Goal: Task Accomplishment & Management: Manage account settings

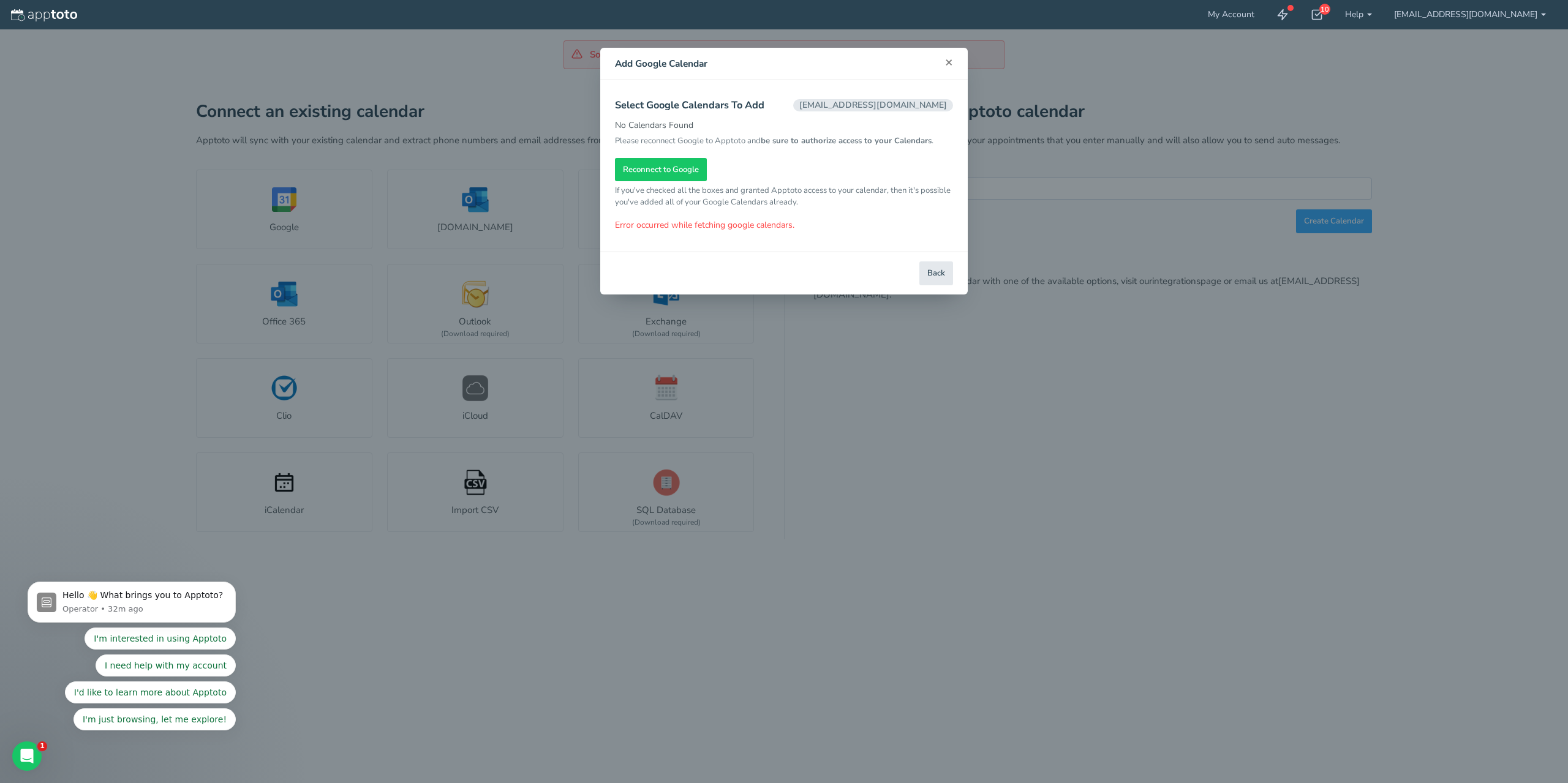
click at [947, 63] on span "×" at bounding box center [949, 62] width 8 height 17
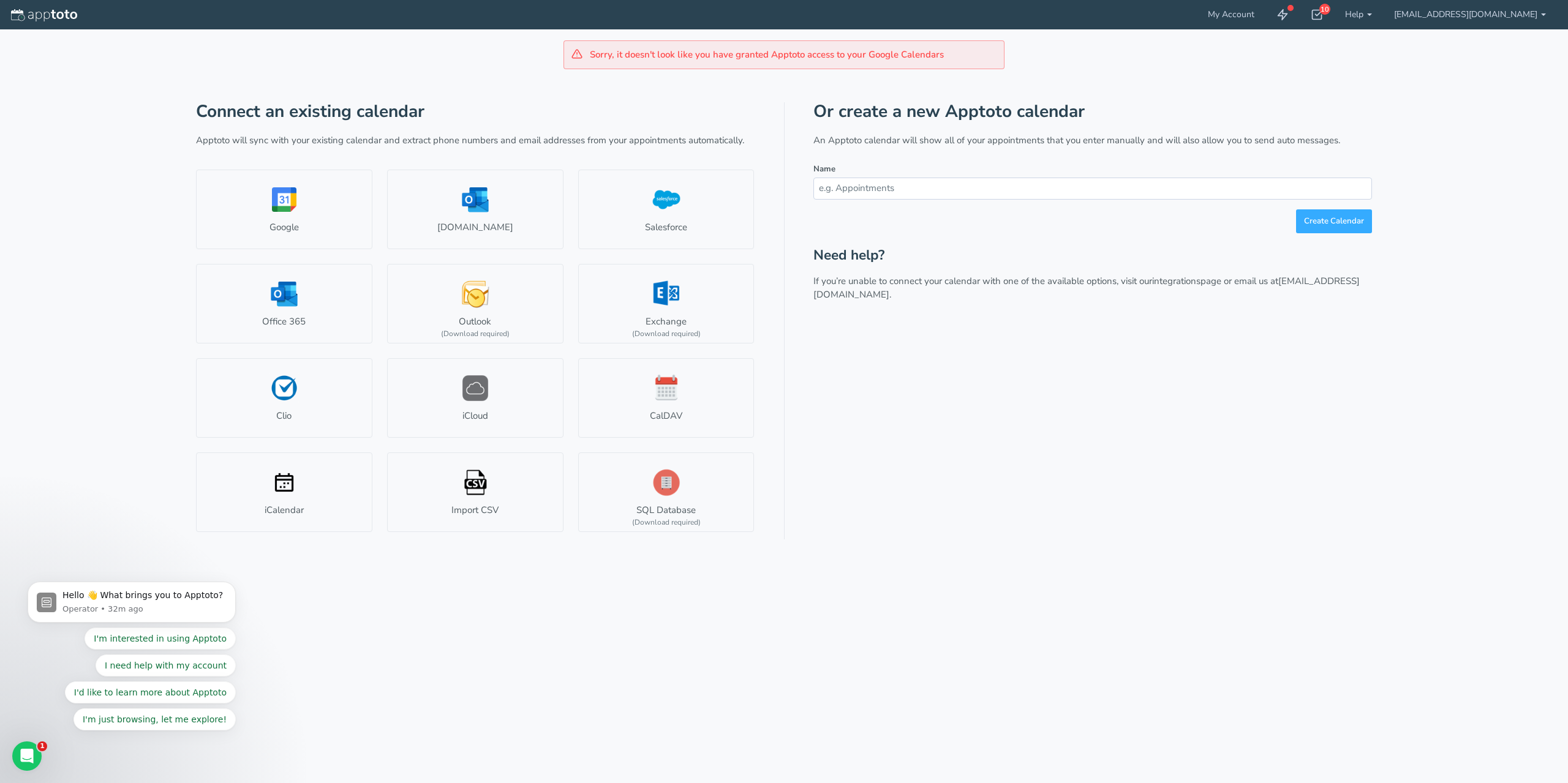
click at [978, 399] on div "Or create a new Apptoto calendar An Apptoto calendar will show all of your appo…" at bounding box center [1093, 320] width 559 height 436
click at [504, 484] on link "Import CSV" at bounding box center [475, 491] width 176 height 79
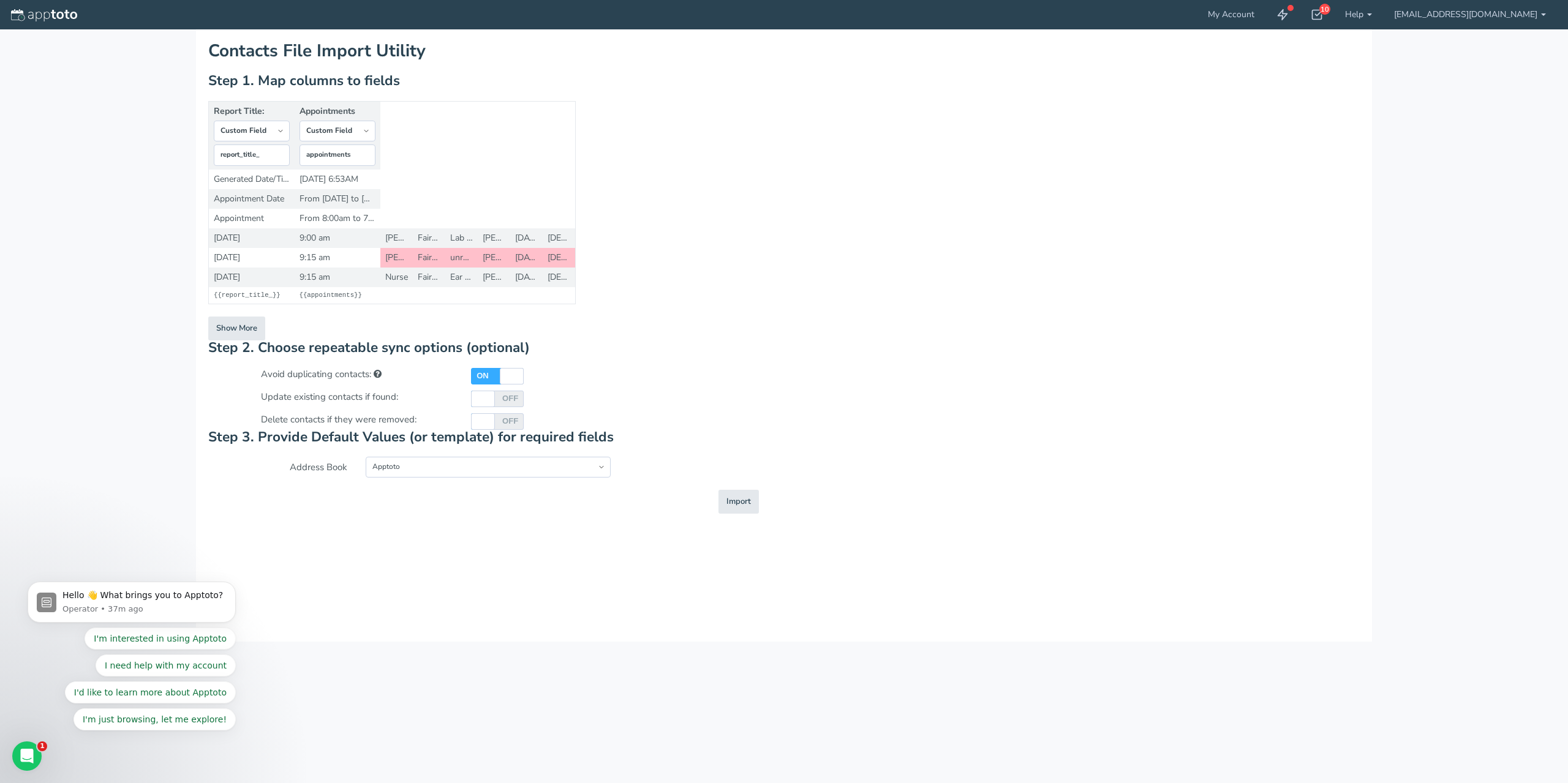
click at [507, 379] on div at bounding box center [512, 376] width 20 height 17
checkbox input "false"
click at [602, 477] on select "Apptoto New Address Book" at bounding box center [488, 467] width 244 height 21
click at [733, 426] on div "OFF ON" at bounding box center [646, 422] width 368 height 17
click at [235, 321] on button "Show More" at bounding box center [237, 328] width 57 height 24
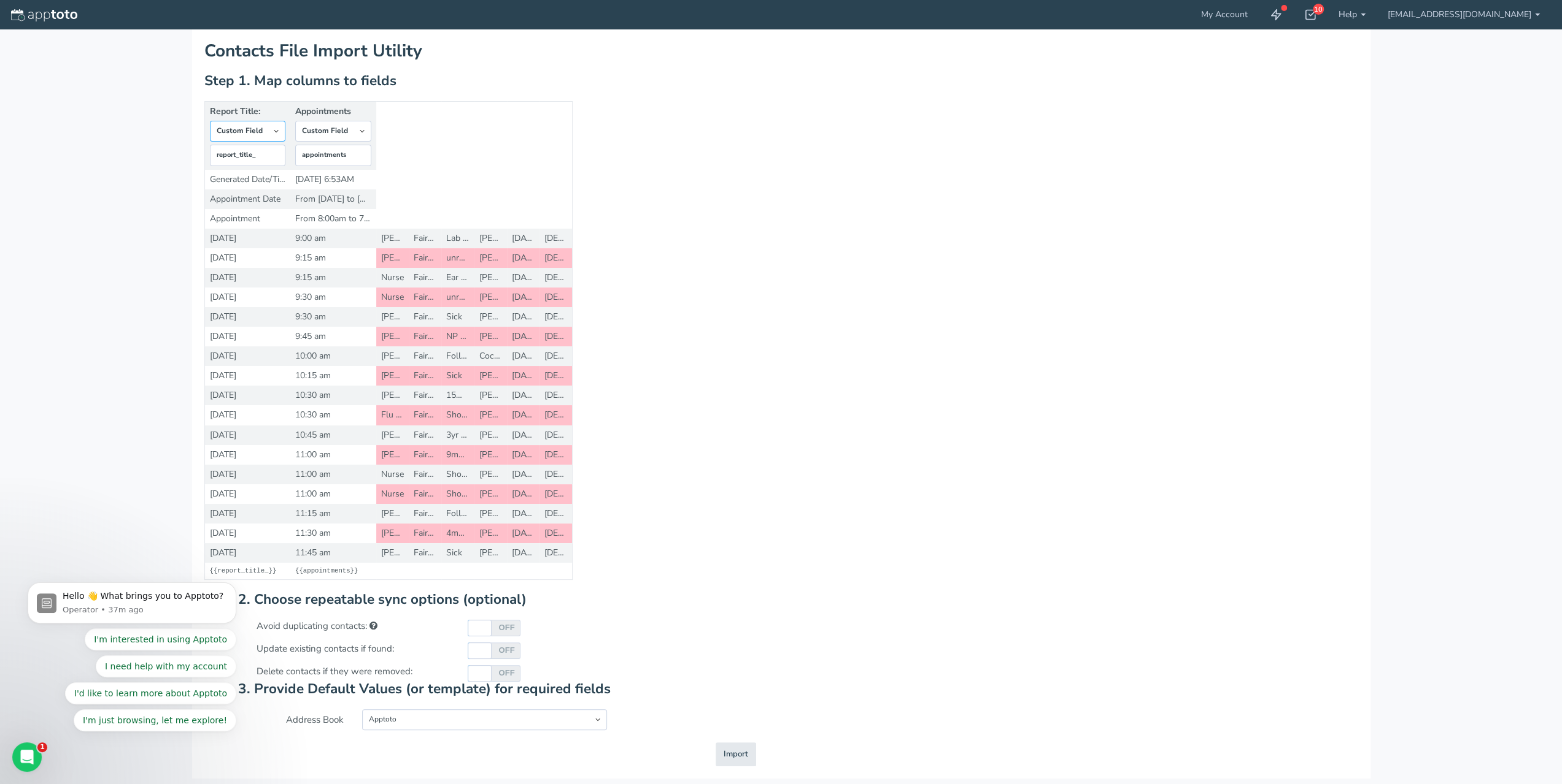
click at [273, 128] on select "-- Custom Field Skip ---------- Unique Contact Id Address Book Name Created At …" at bounding box center [248, 131] width 76 height 21
click at [310, 235] on td "9:00 am" at bounding box center [333, 239] width 86 height 19
click at [276, 154] on input "report_title_" at bounding box center [248, 156] width 76 height 22
click at [352, 130] on select "-- Custom Field Skip ---------- Unique Contact Id Address Book Name Created At …" at bounding box center [332, 131] width 76 height 21
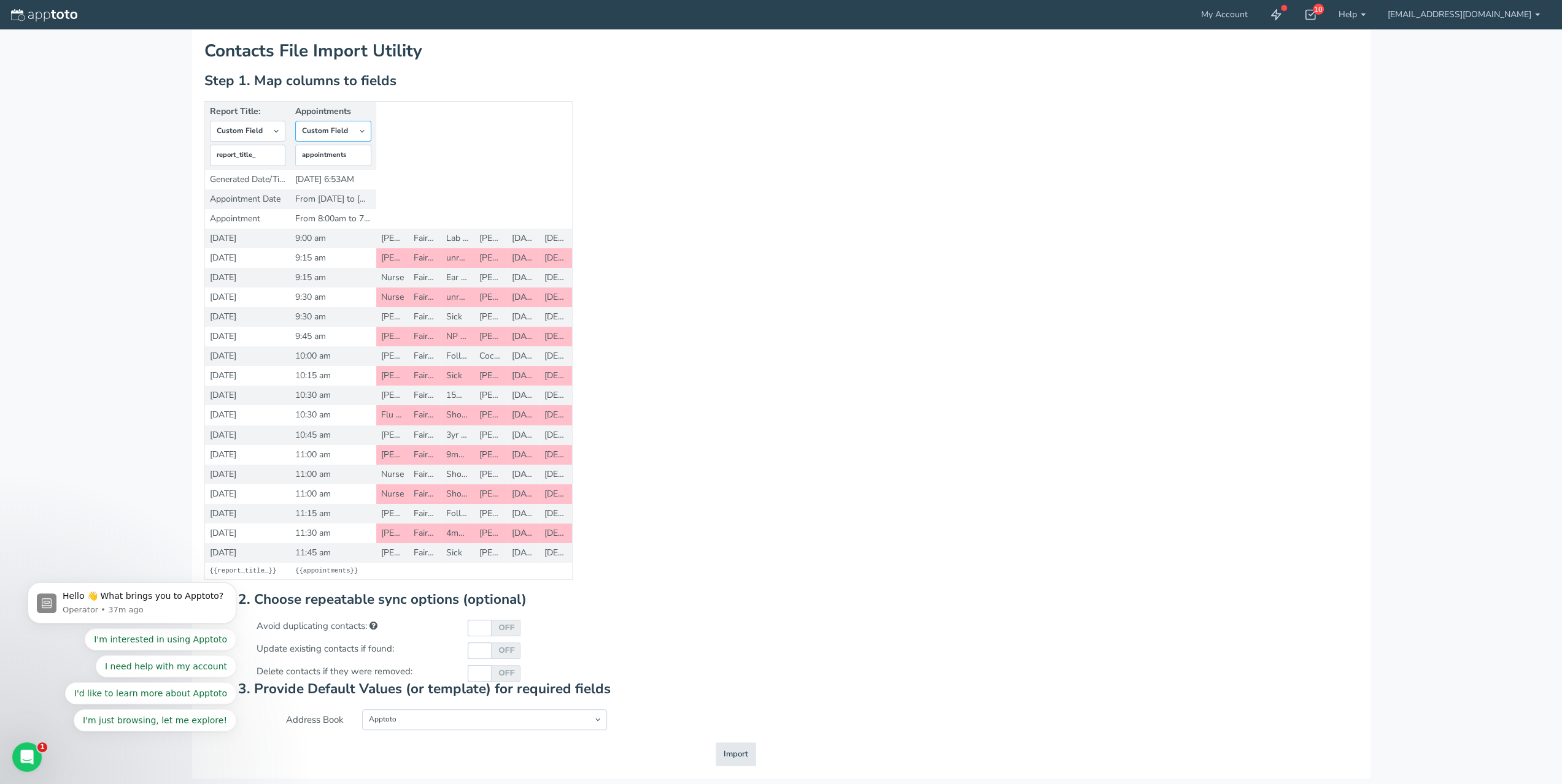
click at [352, 130] on select "-- Custom Field Skip ---------- Unique Contact Id Address Book Name Created At …" at bounding box center [332, 131] width 76 height 21
click at [352, 129] on select "-- Custom Field Skip ---------- Unique Contact Id Address Book Name Created At …" at bounding box center [332, 131] width 76 height 21
click at [471, 126] on table "Report Title: -- Custom Field Skip ---------- Unique Contact Id Address Book Na…" at bounding box center [388, 341] width 368 height 480
click at [310, 239] on td "9:00 am" at bounding box center [333, 239] width 86 height 19
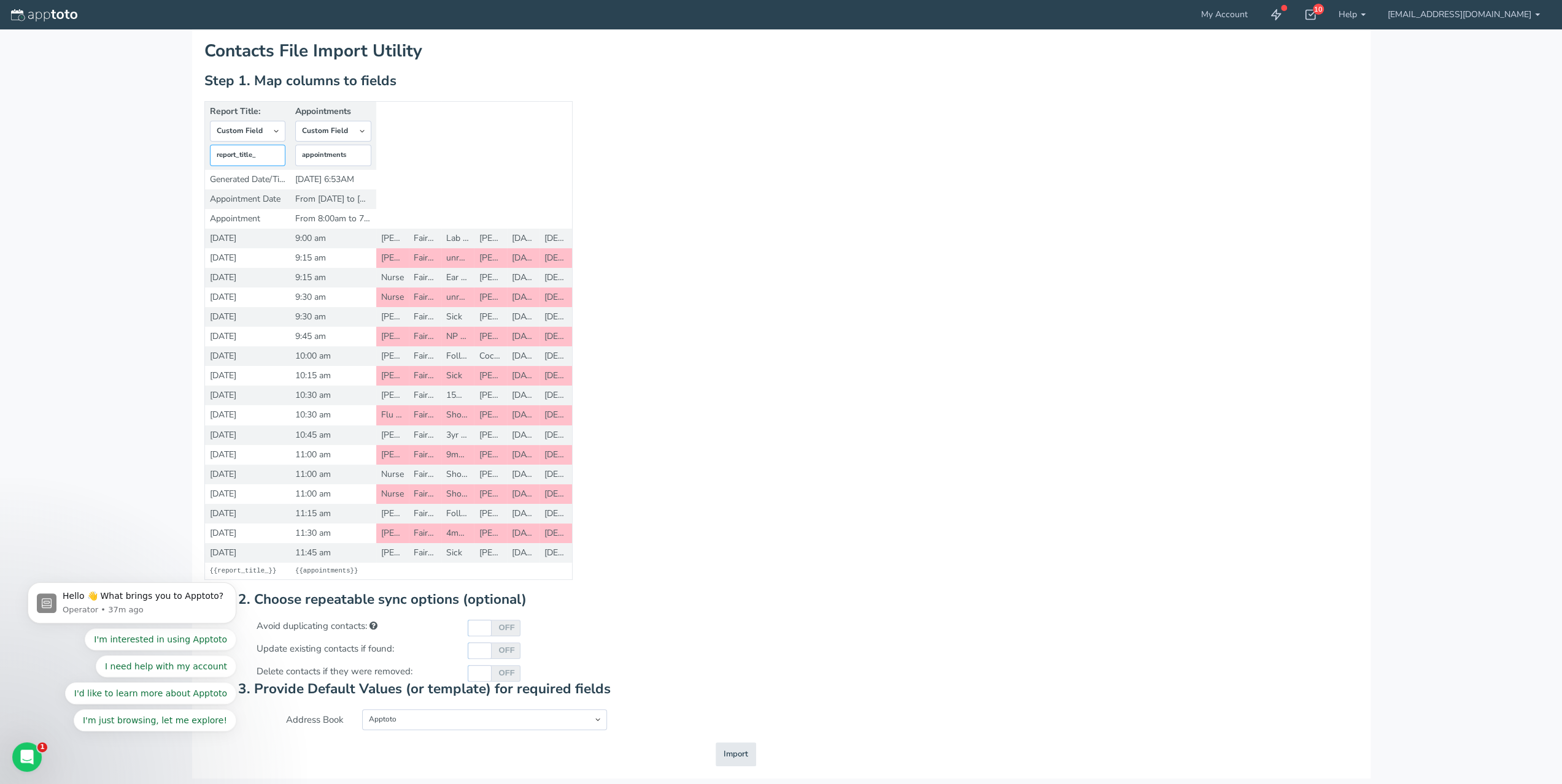
drag, startPoint x: 270, startPoint y: 151, endPoint x: 200, endPoint y: 148, distance: 70.1
click at [187, 150] on div "Contacts File Import Utility Step 0. Select an Import Type Type: Step 1. Map co…" at bounding box center [781, 392] width 1562 height 784
click at [285, 133] on th "Report Title: -- Custom Field Skip ---------- Unique Contact Id Address Book Na…" at bounding box center [248, 135] width 86 height 68
click at [279, 130] on select "-- Custom Field Skip ---------- Unique Contact Id Address Book Name Created At …" at bounding box center [248, 131] width 76 height 21
click at [353, 567] on span "{{ appointments }}" at bounding box center [326, 571] width 63 height 7
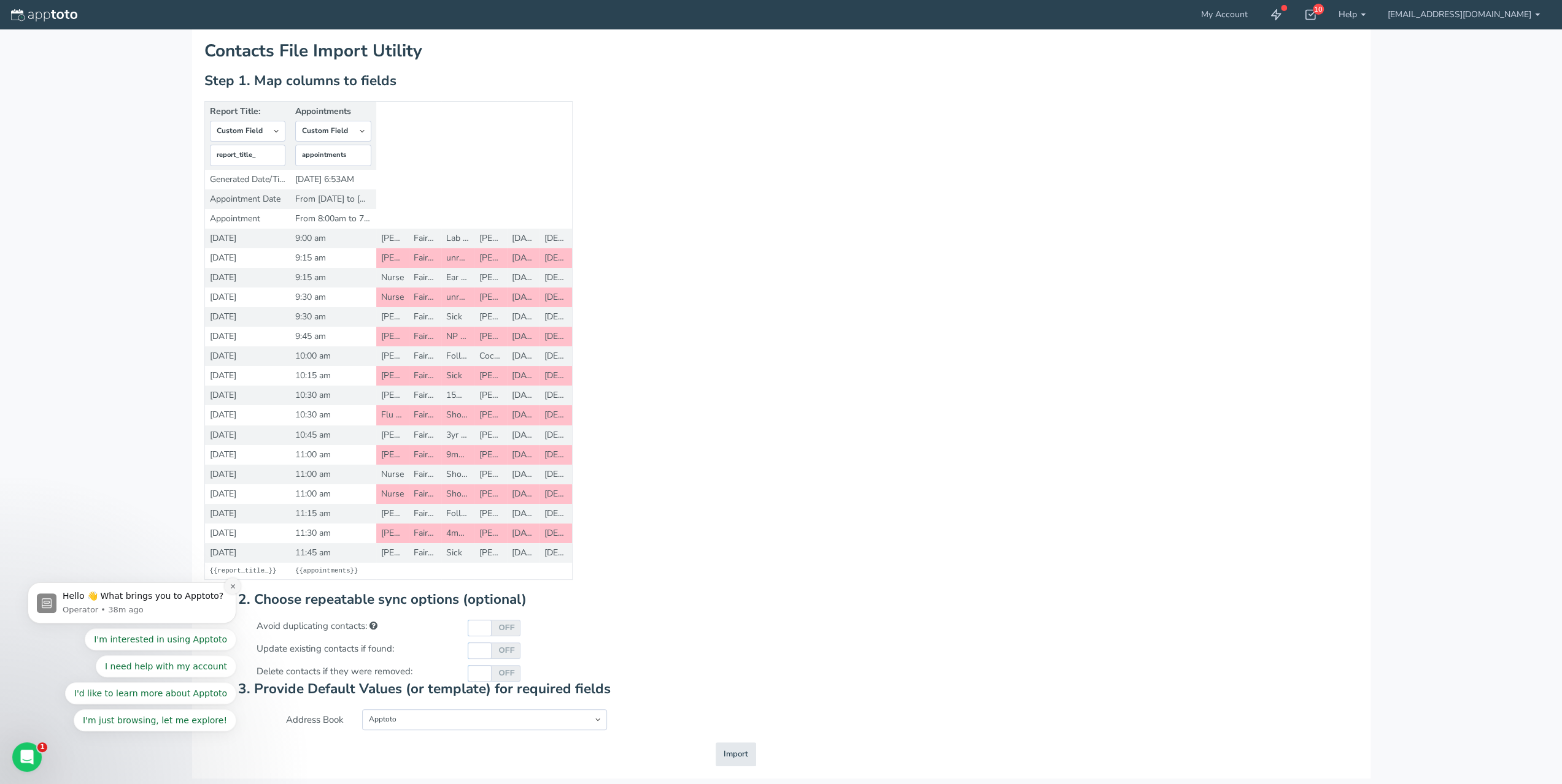
click at [237, 590] on button "Dismiss notification" at bounding box center [233, 586] width 16 height 16
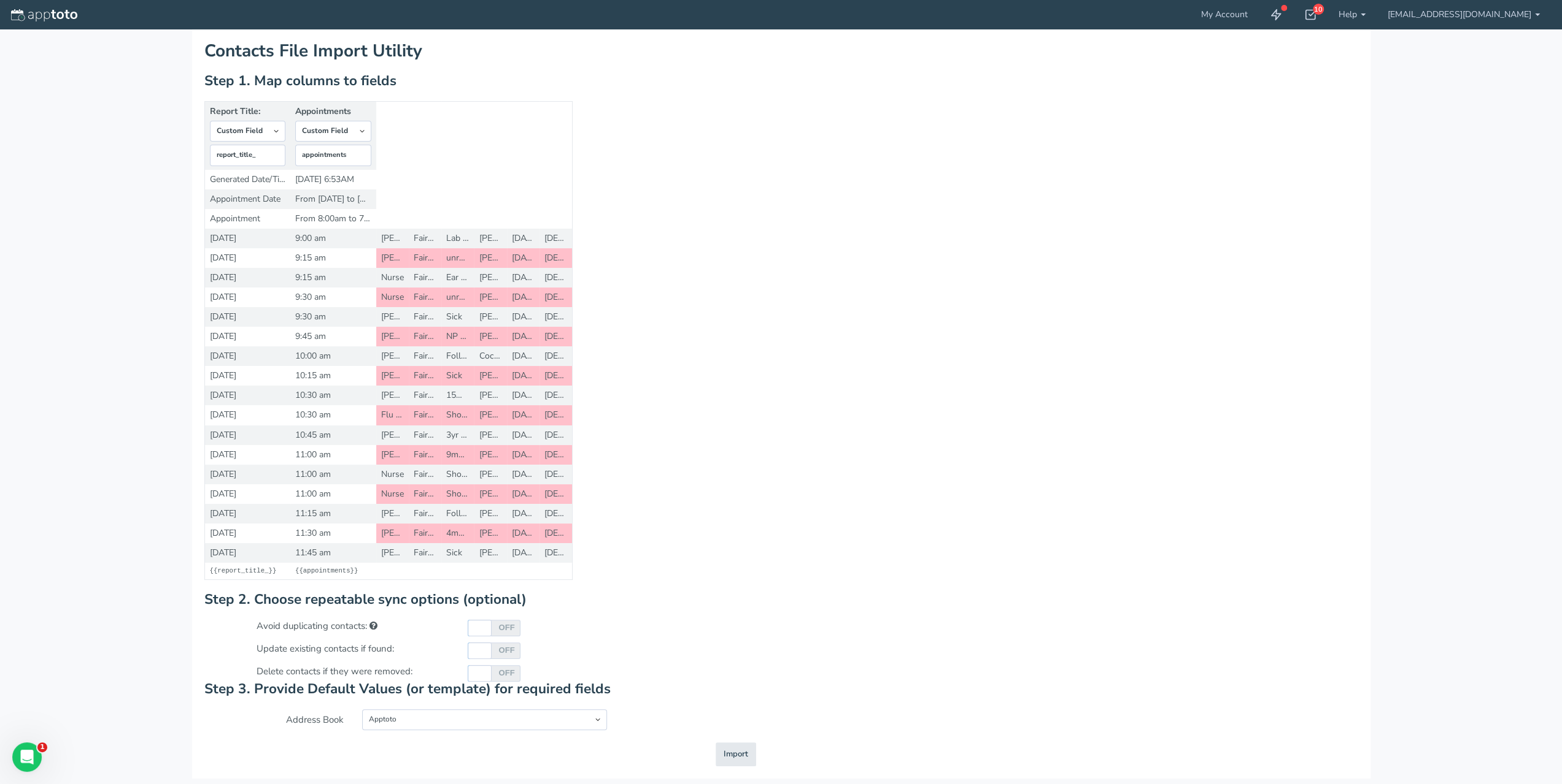
click at [463, 242] on td "Lab followup" at bounding box center [457, 239] width 32 height 19
click at [426, 269] on td "Fairway Children's Medical Group - [GEOGRAPHIC_DATA]" at bounding box center [424, 278] width 32 height 19
click at [414, 262] on td "Fairway Children's Medical Group - [GEOGRAPHIC_DATA]" at bounding box center [424, 258] width 32 height 19
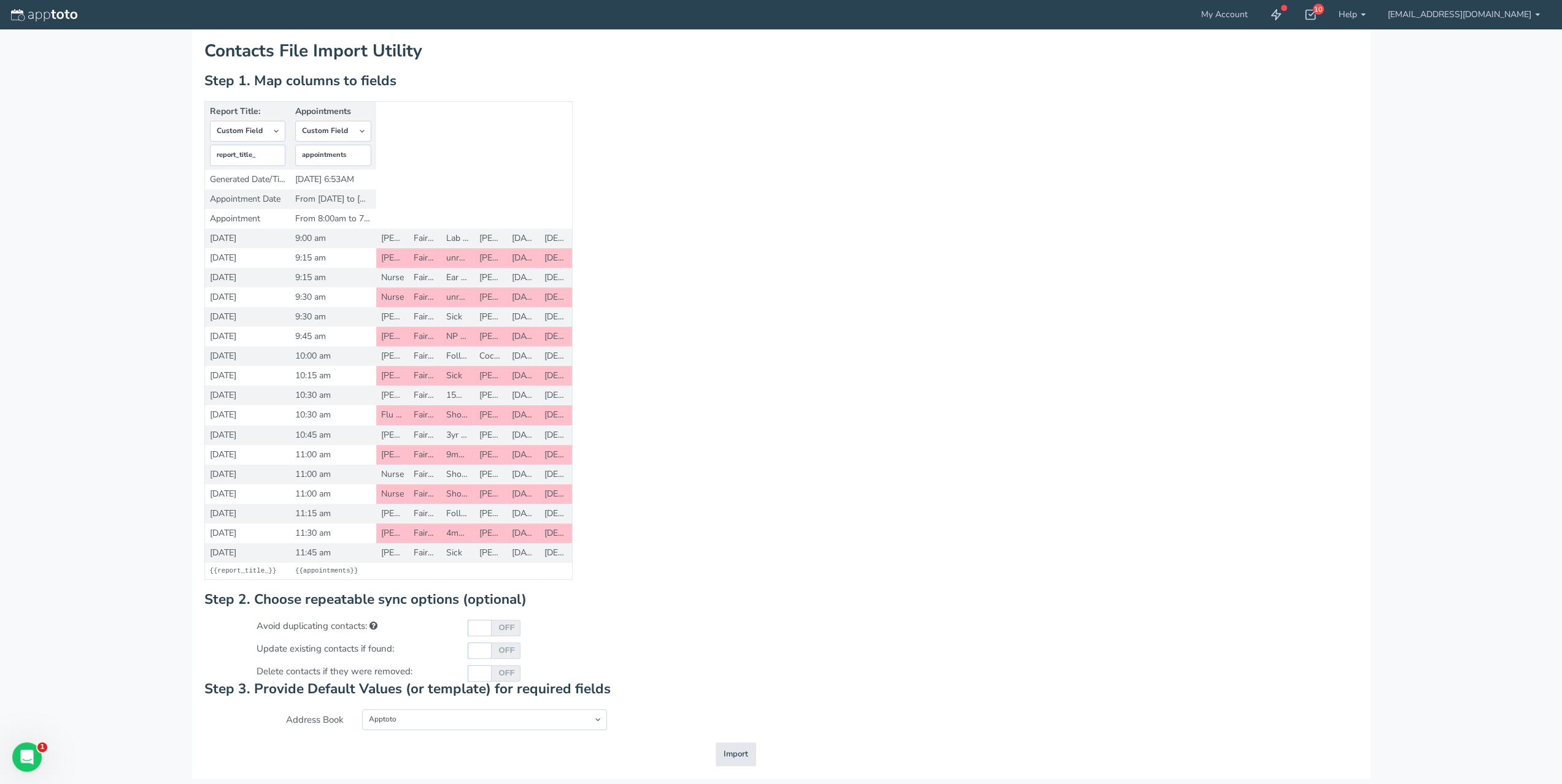
scroll to position [0, 0]
click at [361, 121] on select "-- Custom Field Skip ---------- Unique Contact Id Address Book Name Created At …" at bounding box center [332, 131] width 76 height 21
click at [500, 180] on table "Report Title: -- Custom Field Skip ---------- Unique Contact Id Address Book Na…" at bounding box center [388, 341] width 368 height 480
click at [737, 760] on span "Import" at bounding box center [736, 754] width 24 height 11
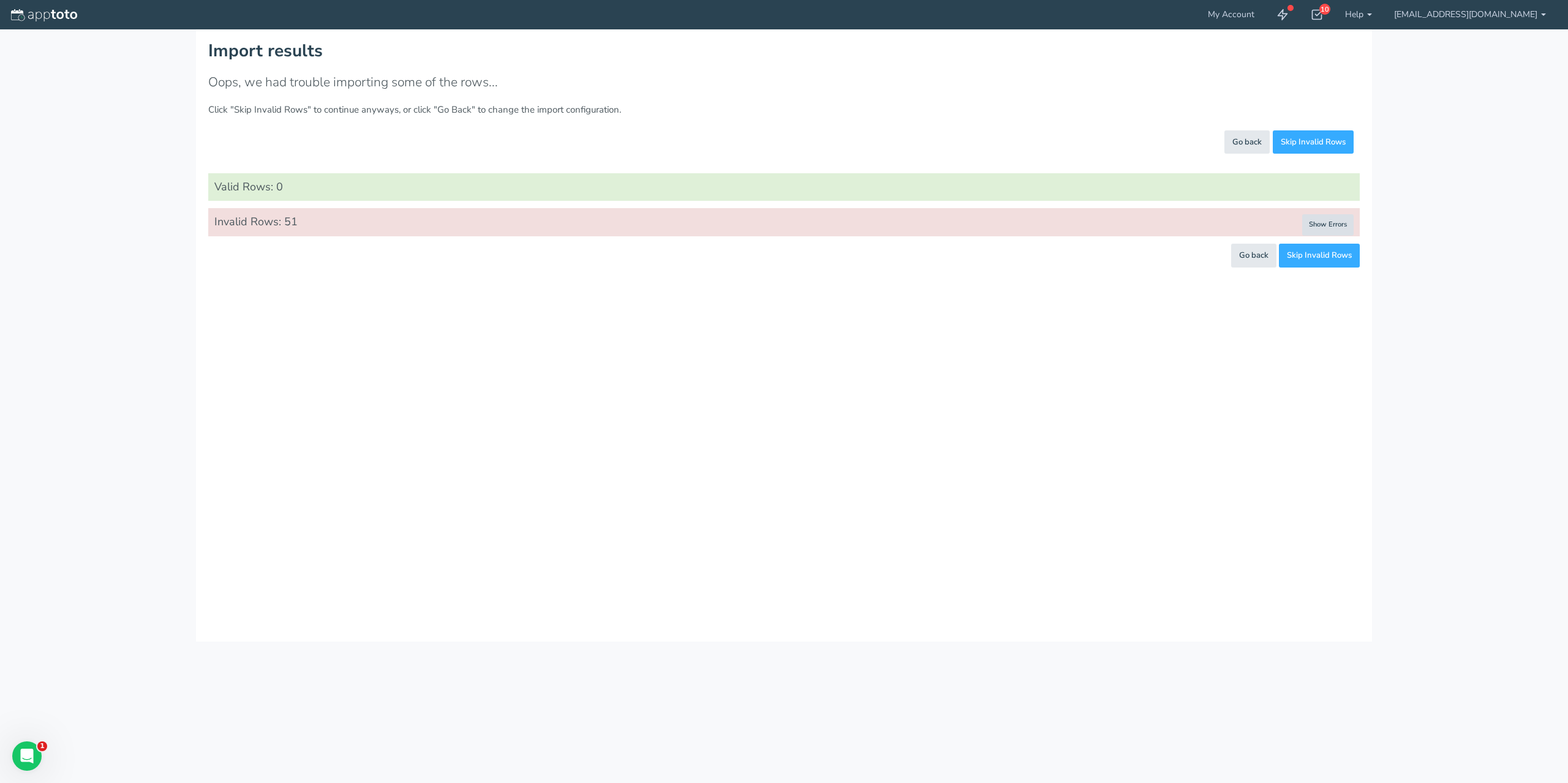
click at [1312, 224] on button "Show Errors" at bounding box center [1328, 225] width 52 height 22
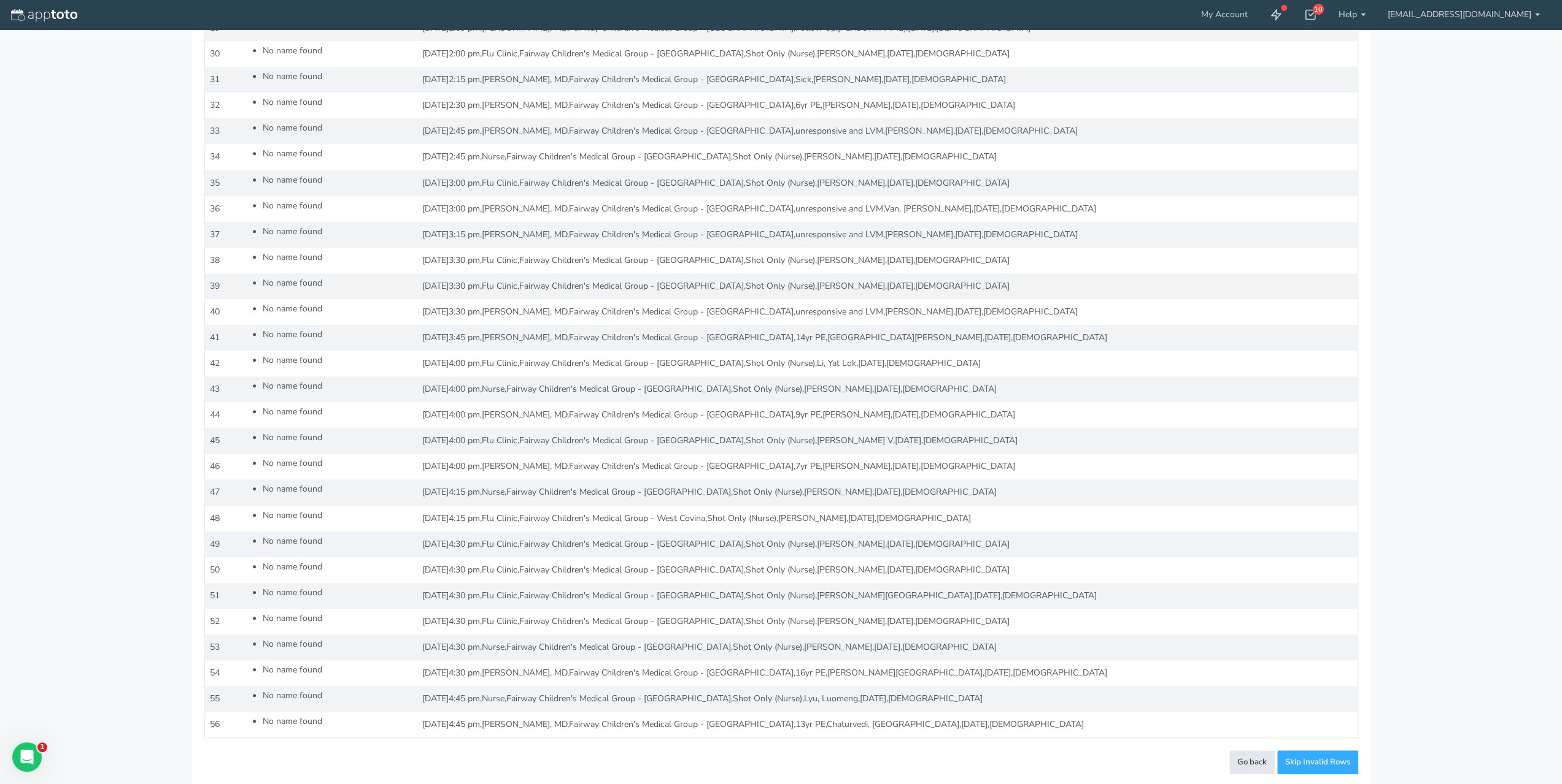
scroll to position [854, 0]
click at [1252, 761] on span "Go back" at bounding box center [1252, 760] width 30 height 11
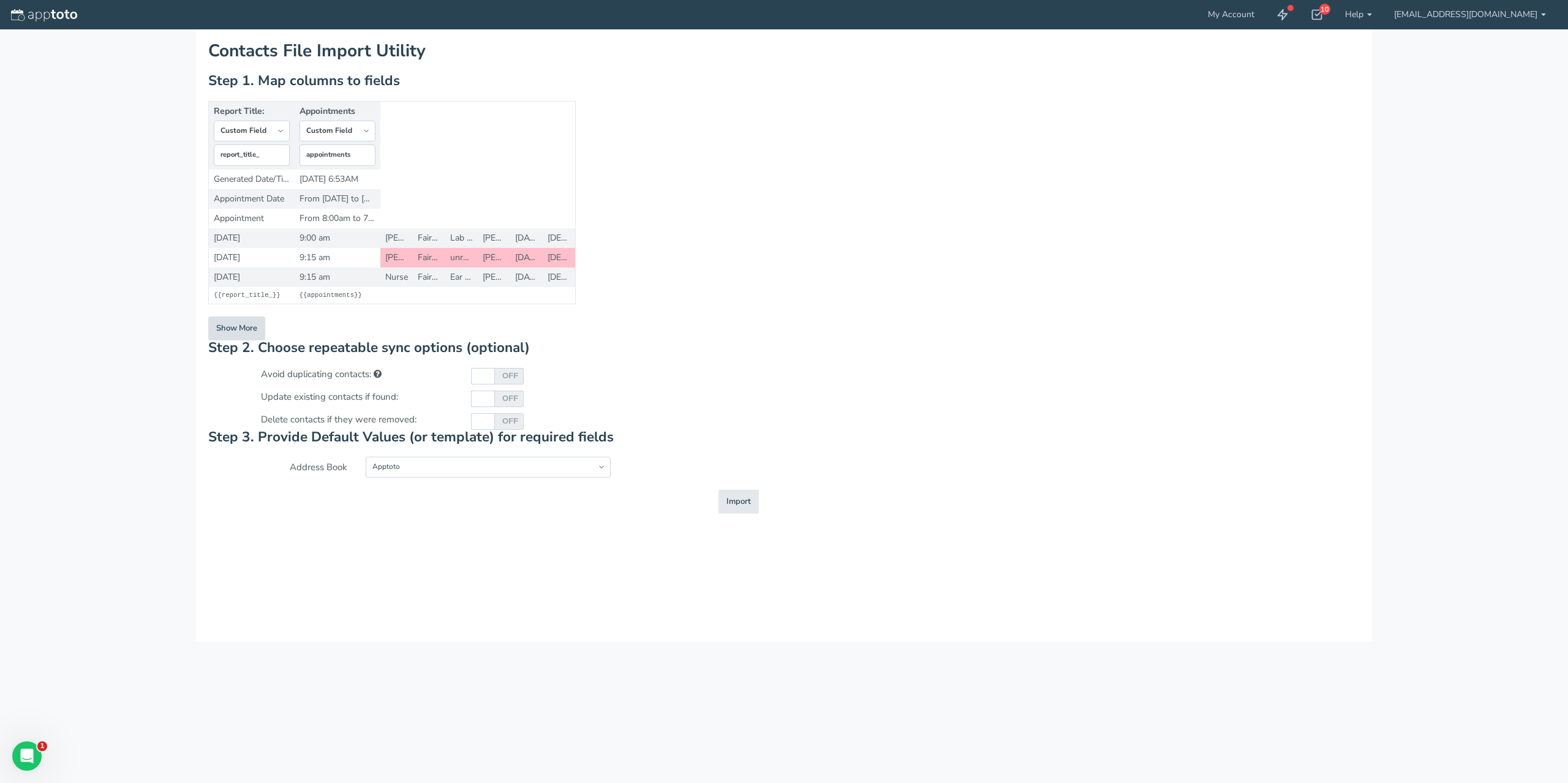
click at [240, 327] on button "Show More" at bounding box center [237, 328] width 57 height 24
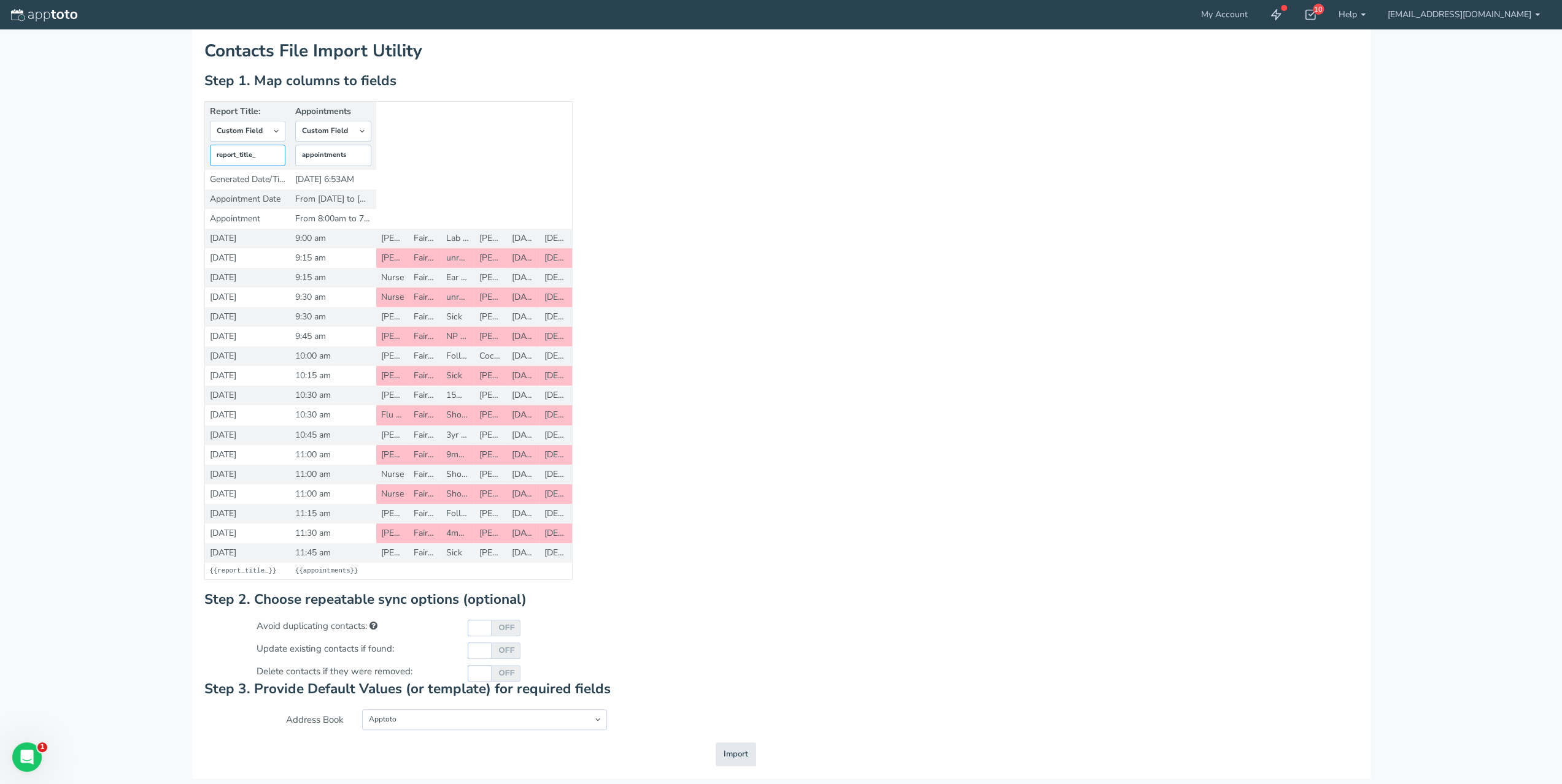
click at [260, 149] on input "report_title_" at bounding box center [248, 156] width 76 height 22
click at [276, 135] on select "-- Custom Field Skip ---------- Unique Contact Id Address Book Name Created At …" at bounding box center [248, 131] width 76 height 21
select select "string:skip"
click at [210, 132] on select "-- Custom Field Skip ---------- Unique Contact Id Address Book Name Created At …" at bounding box center [248, 131] width 76 height 21
click at [322, 127] on select "-- Custom Field Skip ---------- Unique Contact Id Address Book Name Created At …" at bounding box center [332, 131] width 76 height 21
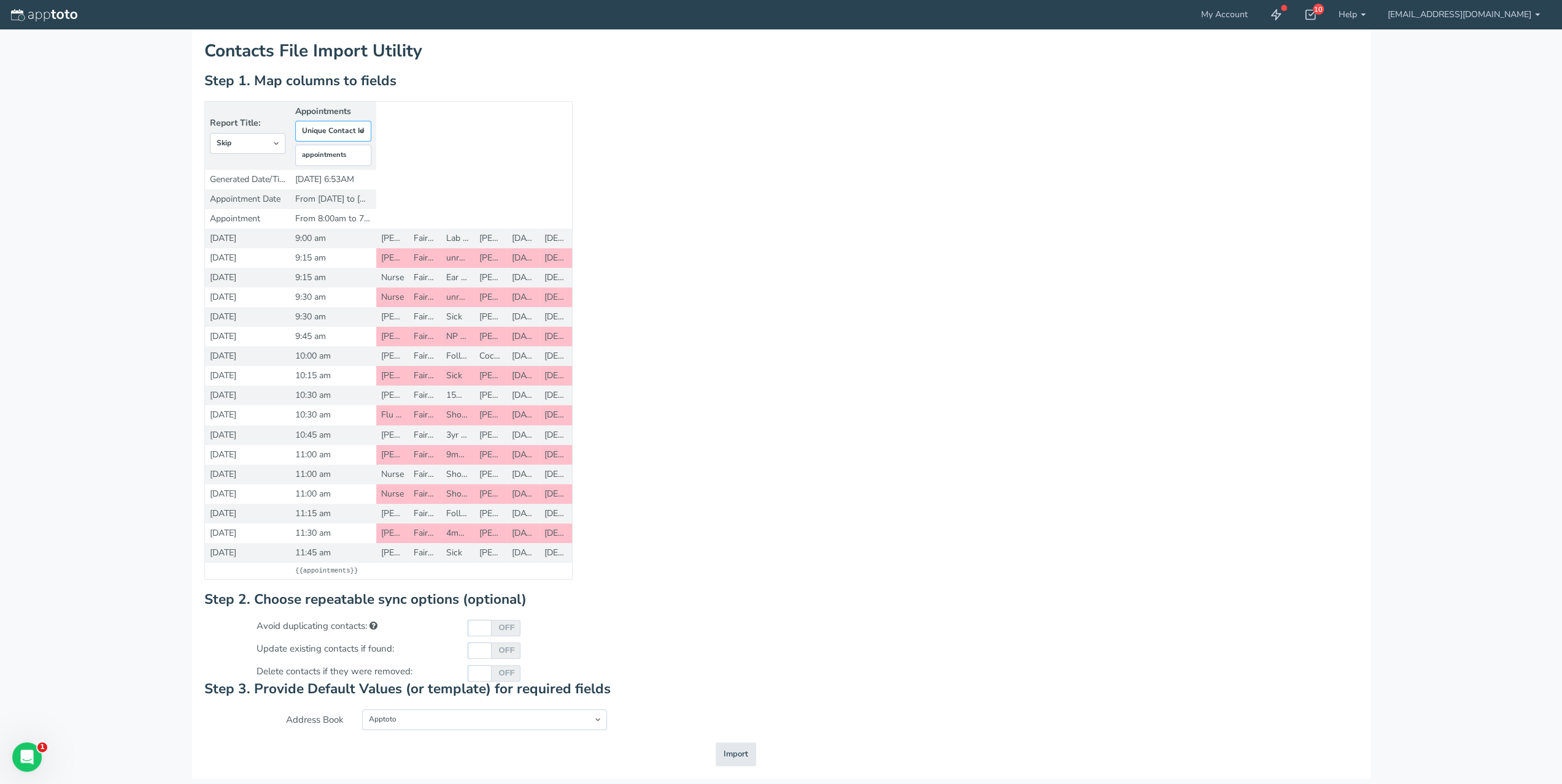
click at [299, 121] on select "-- Custom Field Skip ---------- Unique Contact Id Address Book Name Created At …" at bounding box center [332, 131] width 76 height 21
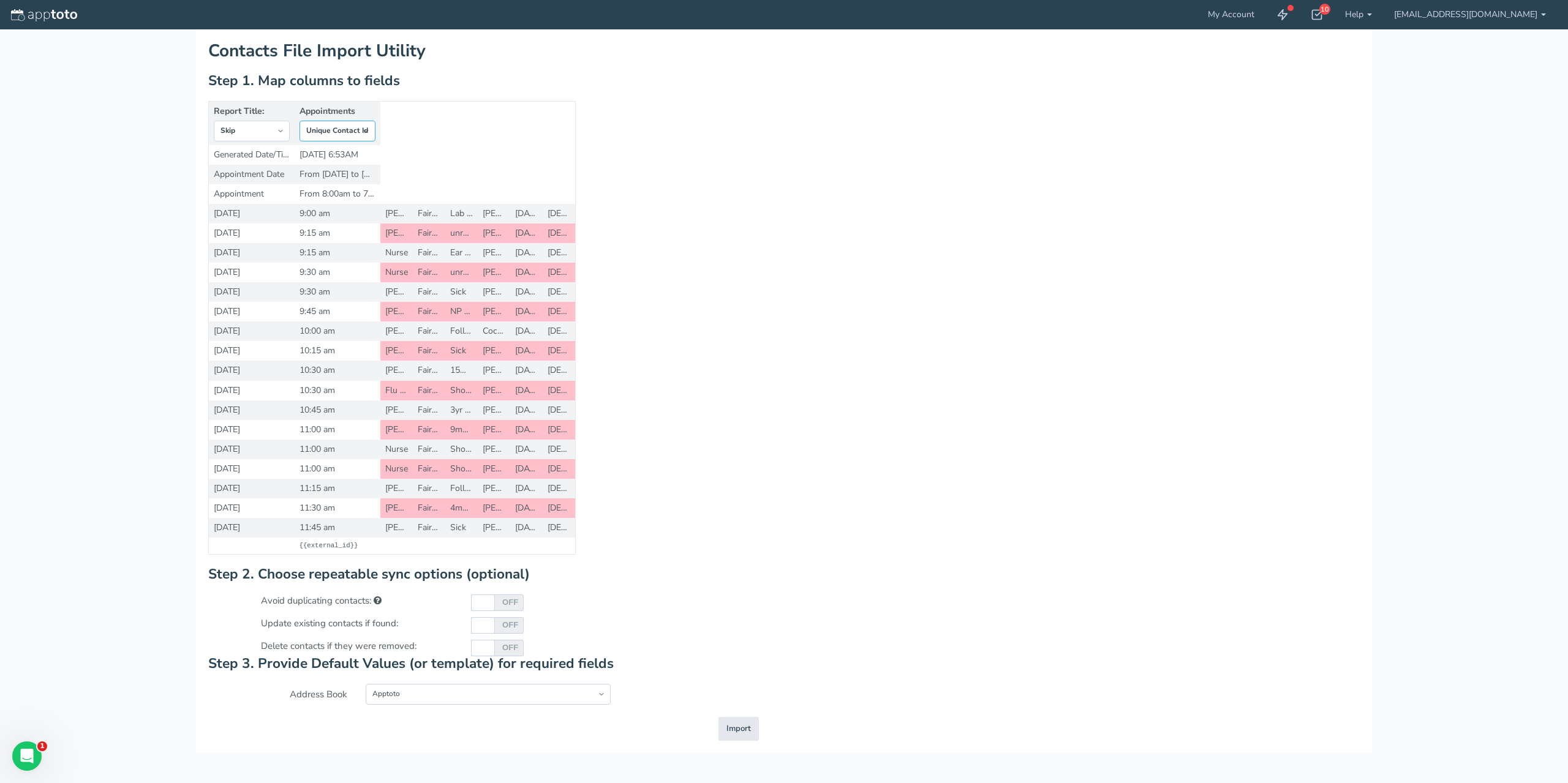
click at [358, 126] on select "-- Custom Field Skip ---------- Unique Contact Id Address Book Name Created At …" at bounding box center [337, 131] width 76 height 21
click at [299, 120] on select "-- Custom Field Skip ---------- Unique Contact Id Address Book Name Created At …" at bounding box center [337, 131] width 76 height 21
click at [344, 125] on select "-- Custom Field Skip ---------- Unique Contact Id Address Book Name Created At …" at bounding box center [337, 131] width 76 height 21
select select "string:custom"
click at [299, 120] on select "-- Custom Field Skip ---------- Unique Contact Id Address Book Name Created At …" at bounding box center [337, 131] width 76 height 21
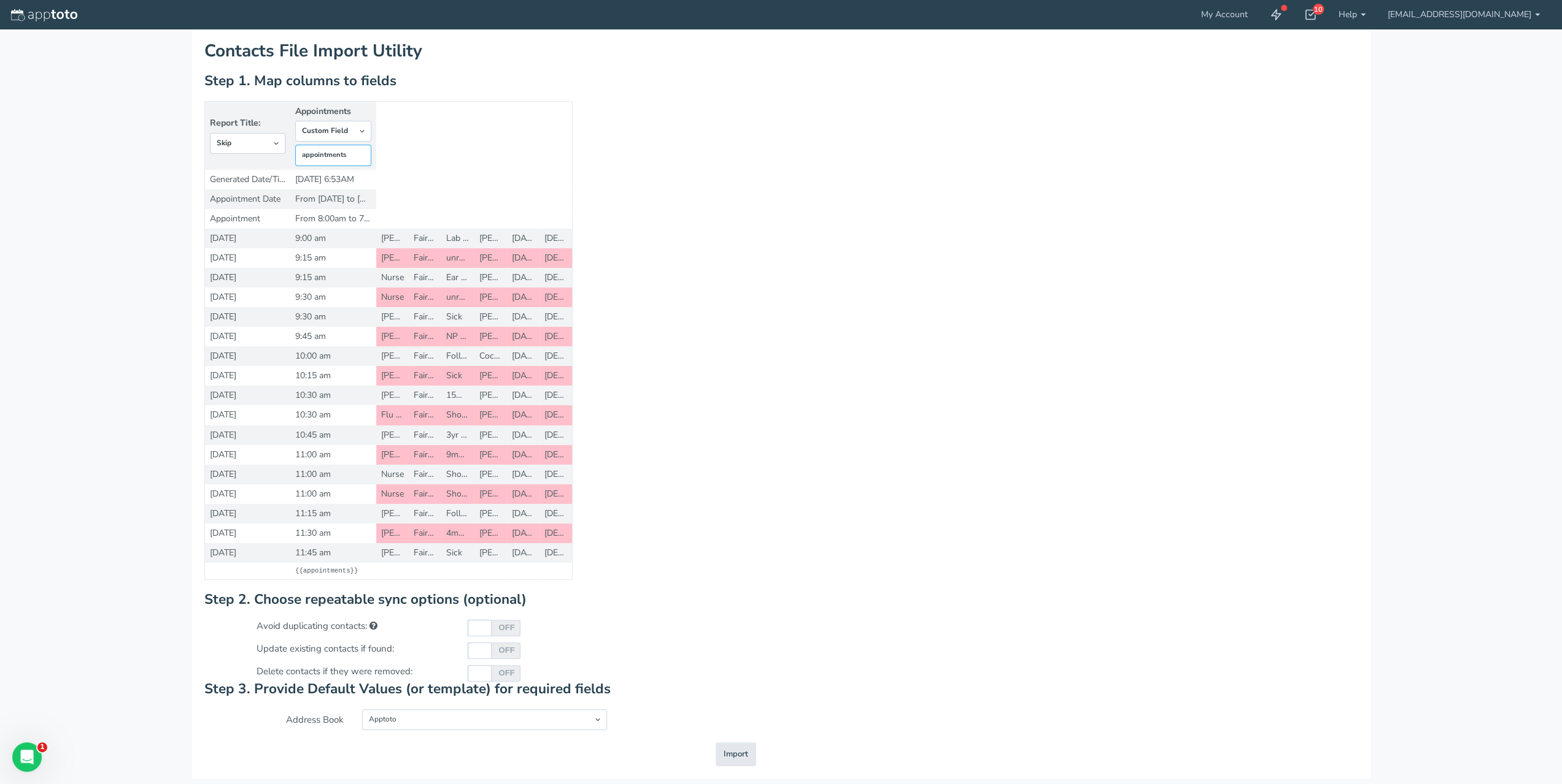
drag, startPoint x: 355, startPoint y: 156, endPoint x: 259, endPoint y: 155, distance: 96.0
click at [259, 155] on tr "Report Title: -- Custom Field Skip ---------- Unique Contact Id Address Book Na…" at bounding box center [388, 135] width 367 height 68
type input "time"
click at [774, 379] on div "Report Title: -- Custom Field Skip ---------- Unique Contact Id Address Book Na…" at bounding box center [781, 347] width 1172 height 492
click at [259, 141] on select "-- Custom Field Skip ---------- Unique Contact Id Address Book Name Created At …" at bounding box center [248, 143] width 76 height 21
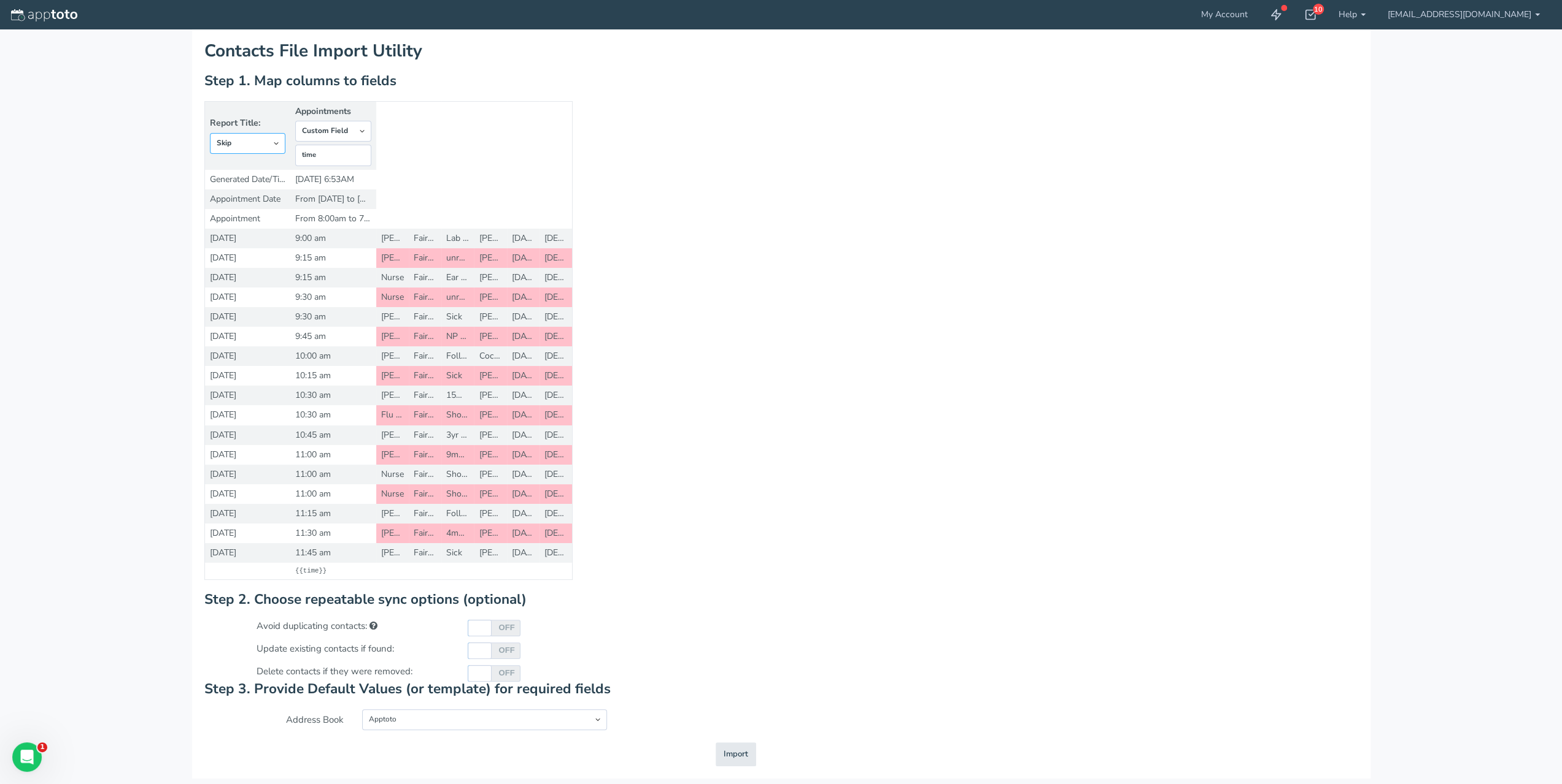
select select "string:custom"
click at [210, 133] on select "-- Custom Field Skip ---------- Unique Contact Id Address Book Name Created At …" at bounding box center [248, 143] width 76 height 21
drag, startPoint x: 268, startPoint y: 156, endPoint x: 56, endPoint y: 133, distance: 213.2
click at [56, 133] on div "Contacts File Import Utility Step 0. Select an Import Type Type: Step 1. Map co…" at bounding box center [781, 392] width 1562 height 784
type input "date"
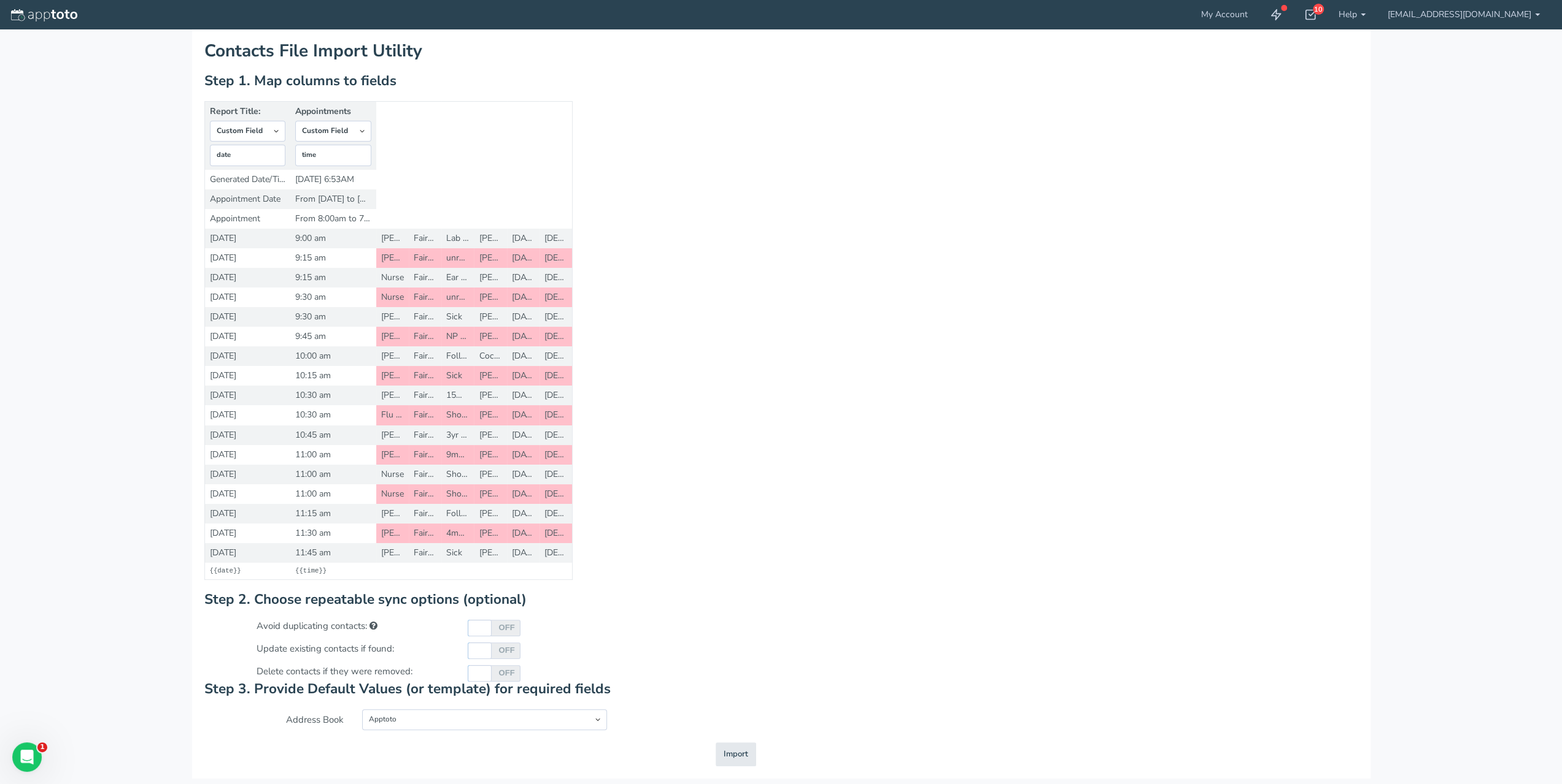
click at [783, 443] on div "Report Title: -- Custom Field Skip ---------- Unique Contact Id Address Book Na…" at bounding box center [781, 347] width 1172 height 492
click at [746, 777] on div "Contacts File Import Utility Step 0. Select an Import Type Type: Step 1. Map co…" at bounding box center [781, 404] width 1178 height 749
click at [743, 760] on span "Import" at bounding box center [736, 754] width 24 height 11
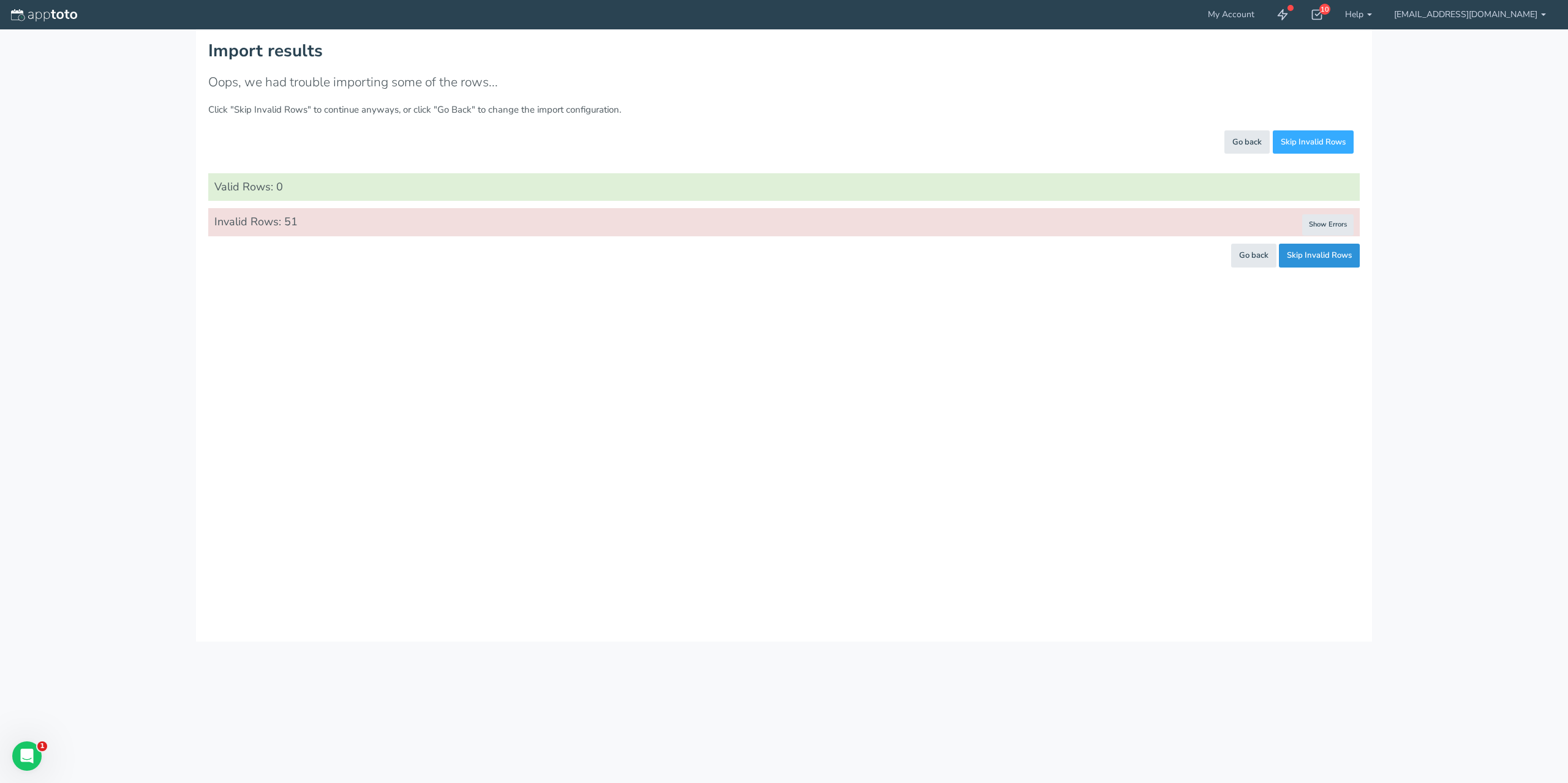
click at [1356, 250] on button "Skip Invalid Rows" at bounding box center [1319, 255] width 81 height 24
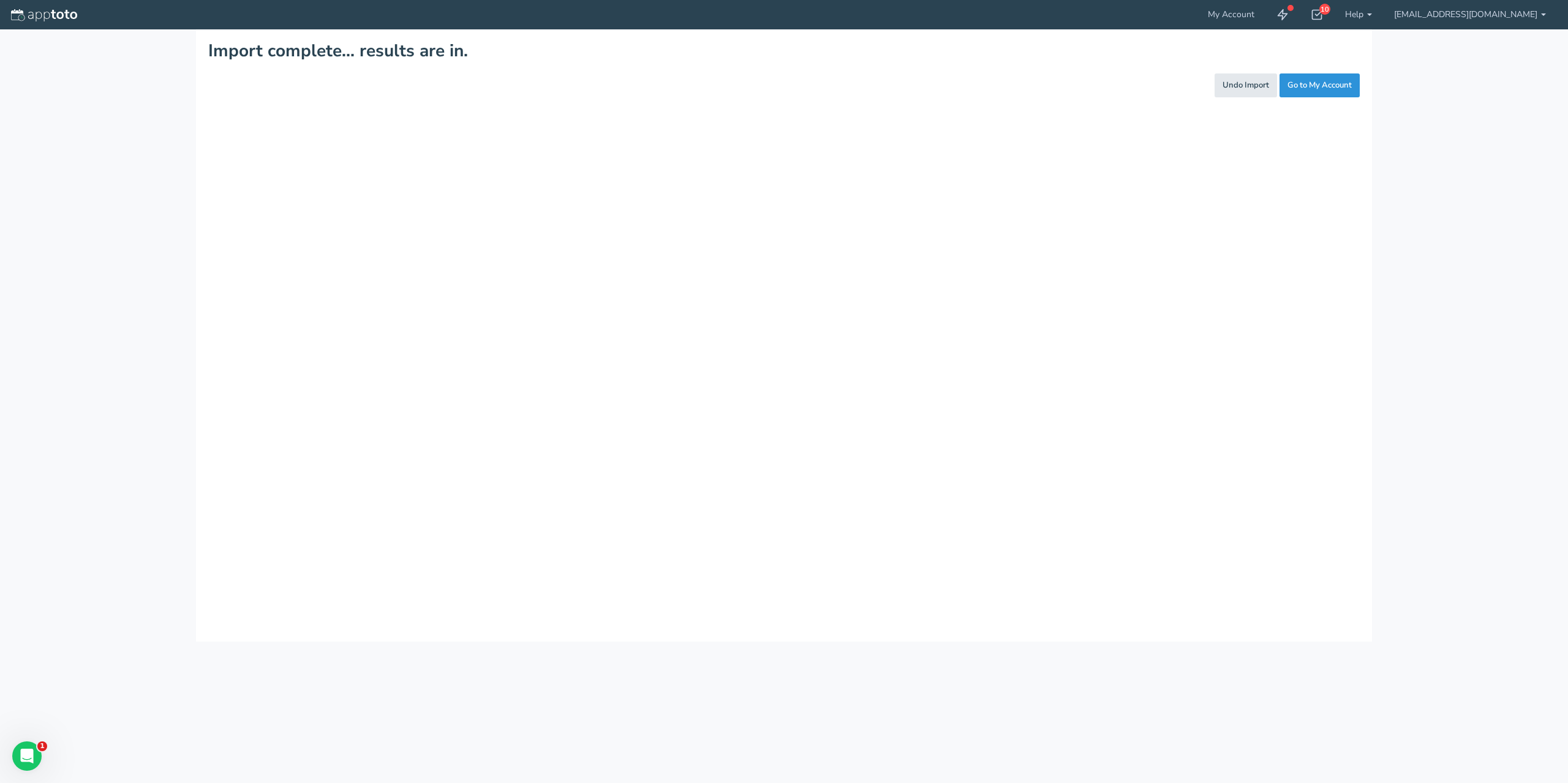
click at [1331, 79] on link "Go to My Account" at bounding box center [1320, 85] width 80 height 24
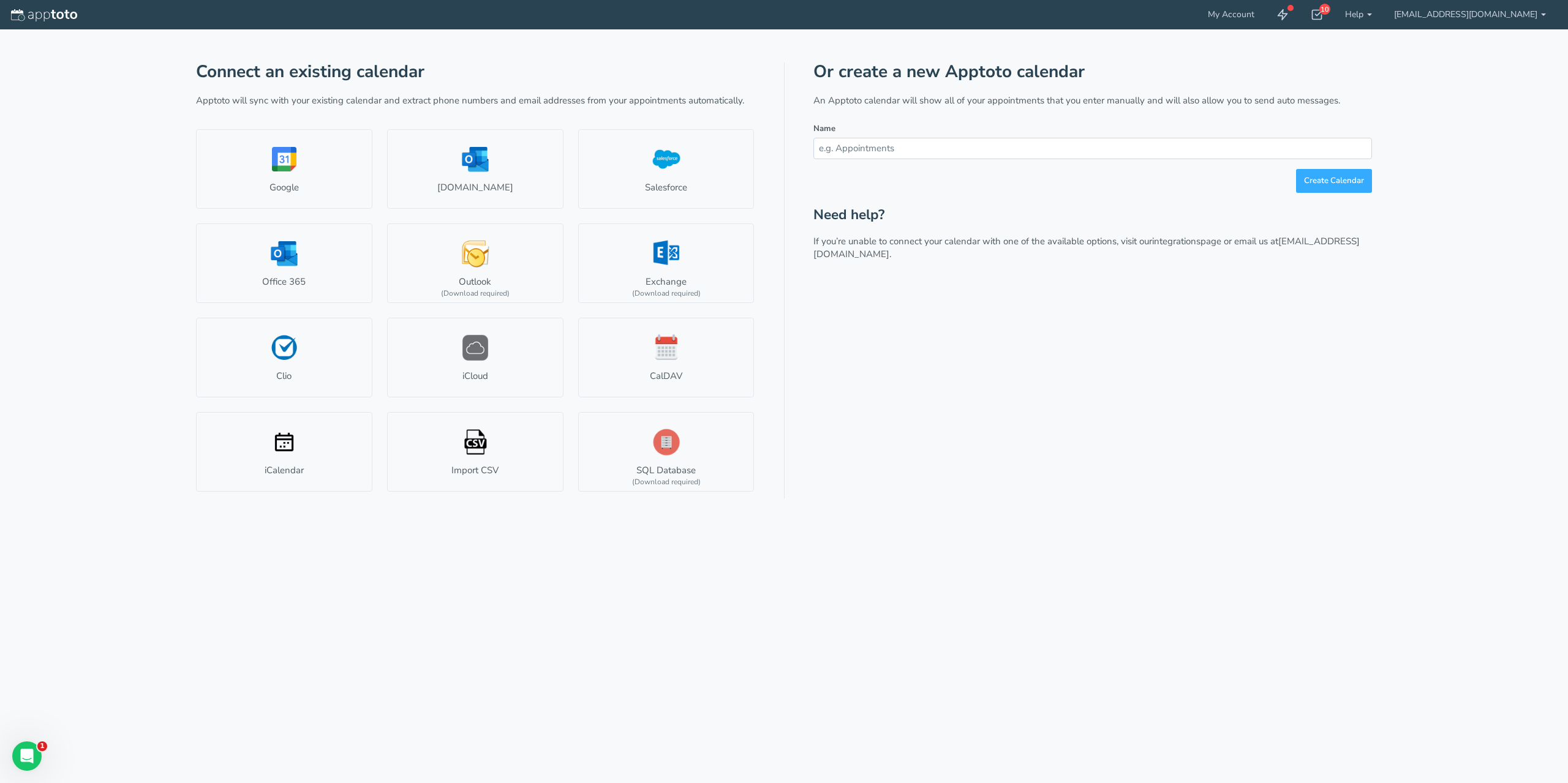
click at [1005, 155] on input "text" at bounding box center [1093, 148] width 559 height 22
type input "appointments testing"
click at [1319, 184] on button "Create Calendar" at bounding box center [1334, 181] width 76 height 24
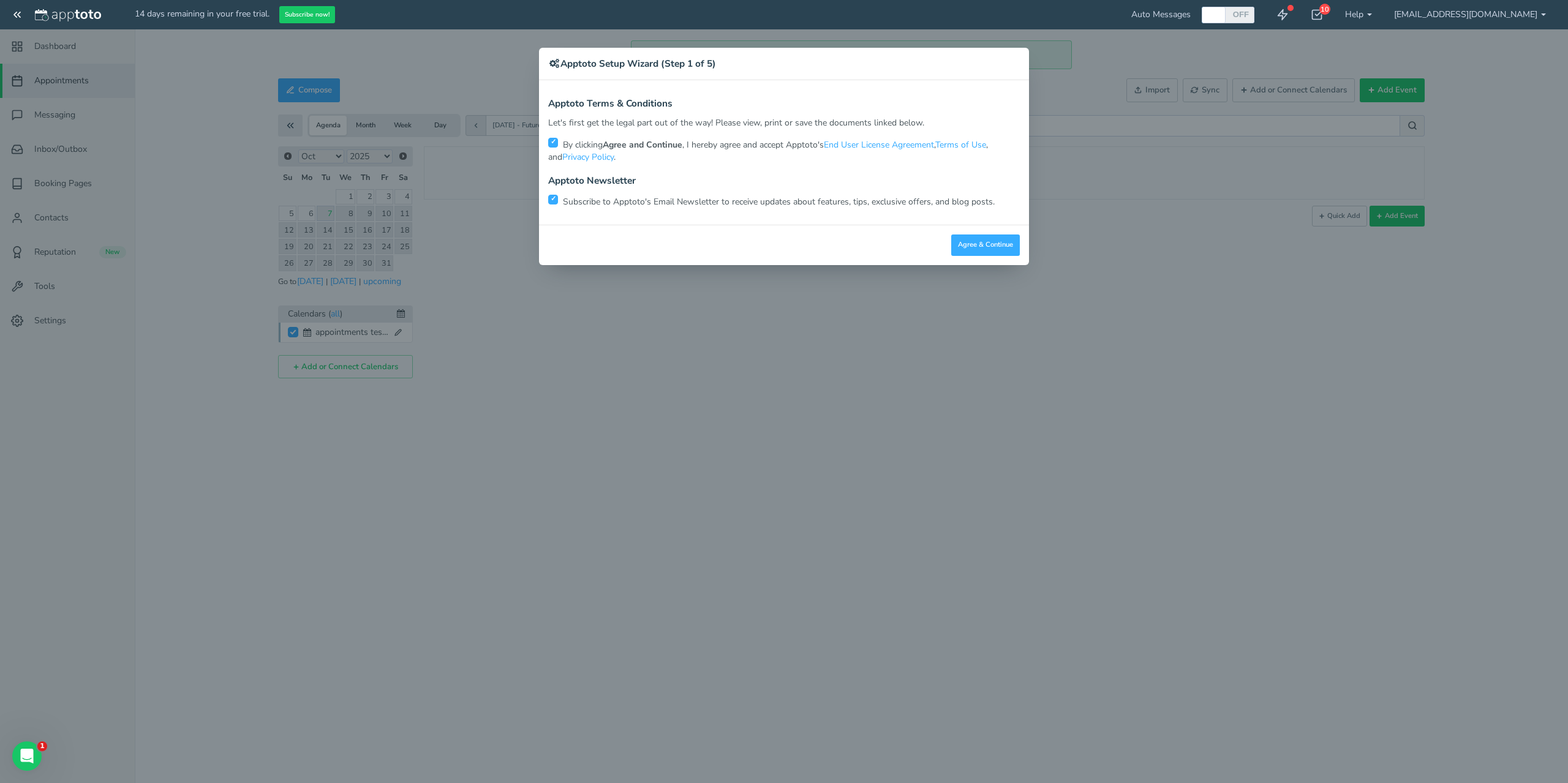
click at [545, 196] on div "Apptoto Terms & Conditions Let's first get the legal part out of the way! Pleas…" at bounding box center [783, 153] width 490 height 145
click at [1000, 236] on button "Agree & Continue" at bounding box center [986, 245] width 69 height 22
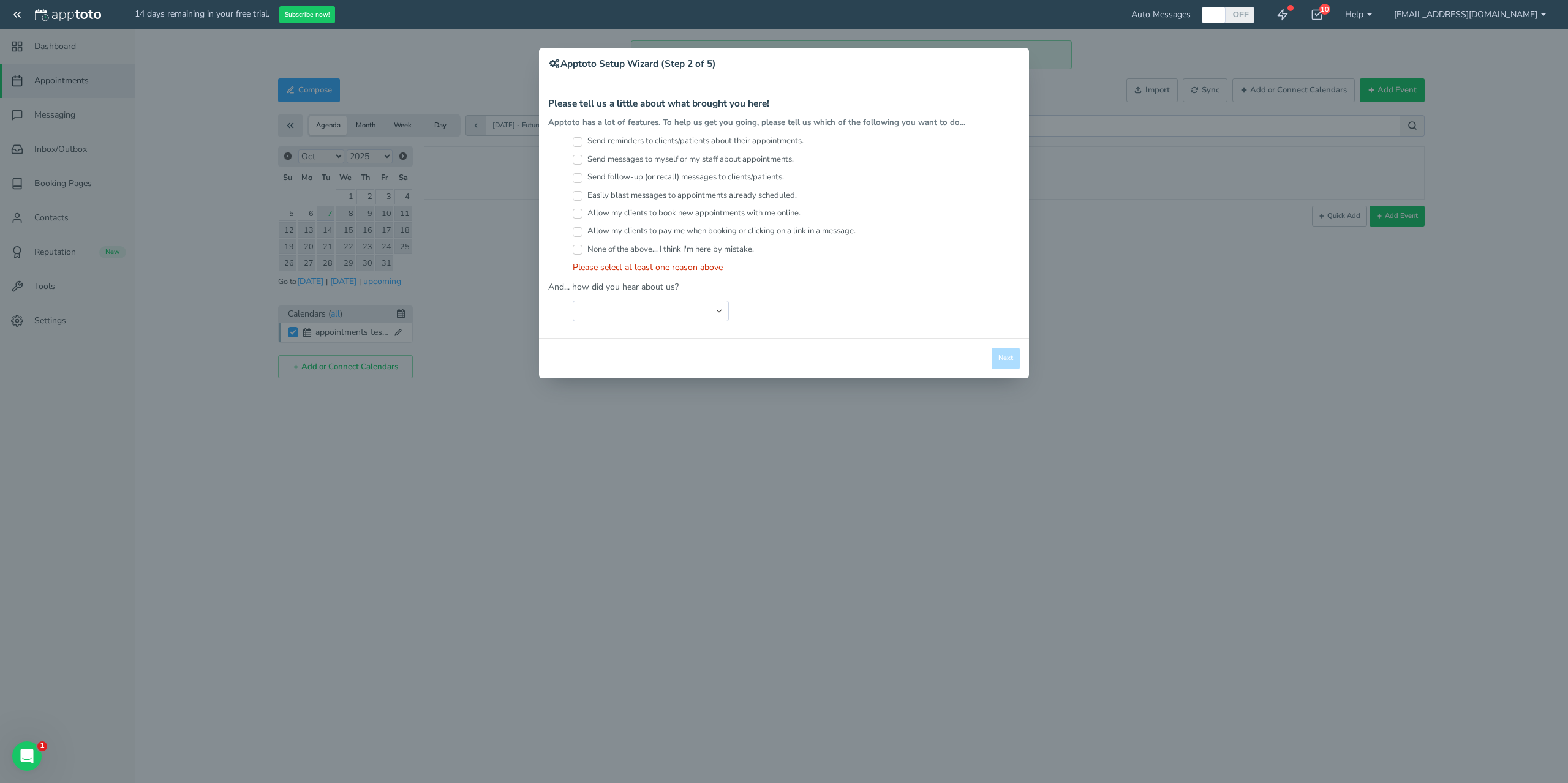
click at [574, 144] on input "Send reminders to clients/patients about their appointments." at bounding box center [577, 141] width 10 height 10
checkbox input "true"
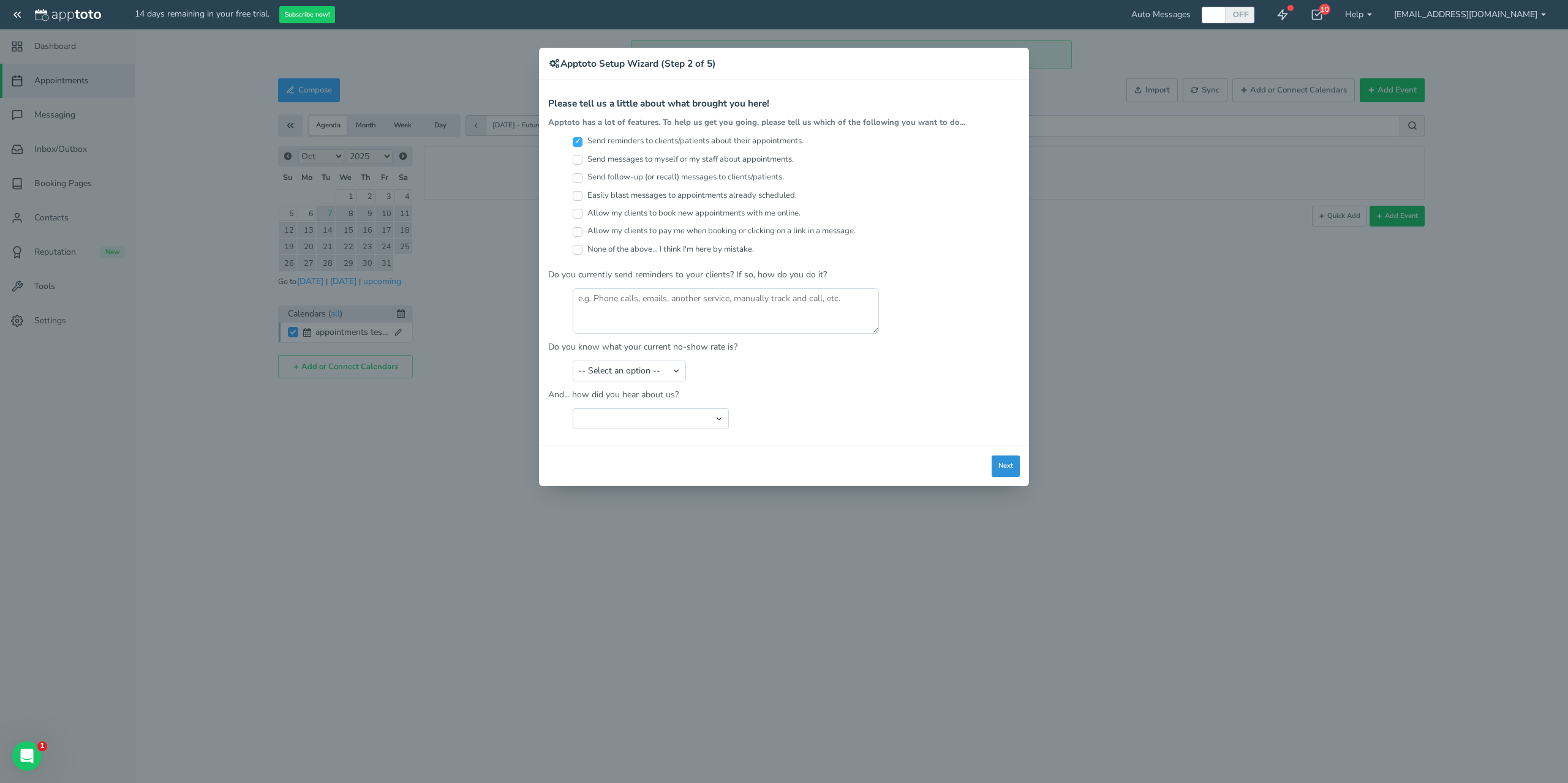
click at [1009, 467] on button "Next" at bounding box center [1006, 466] width 28 height 22
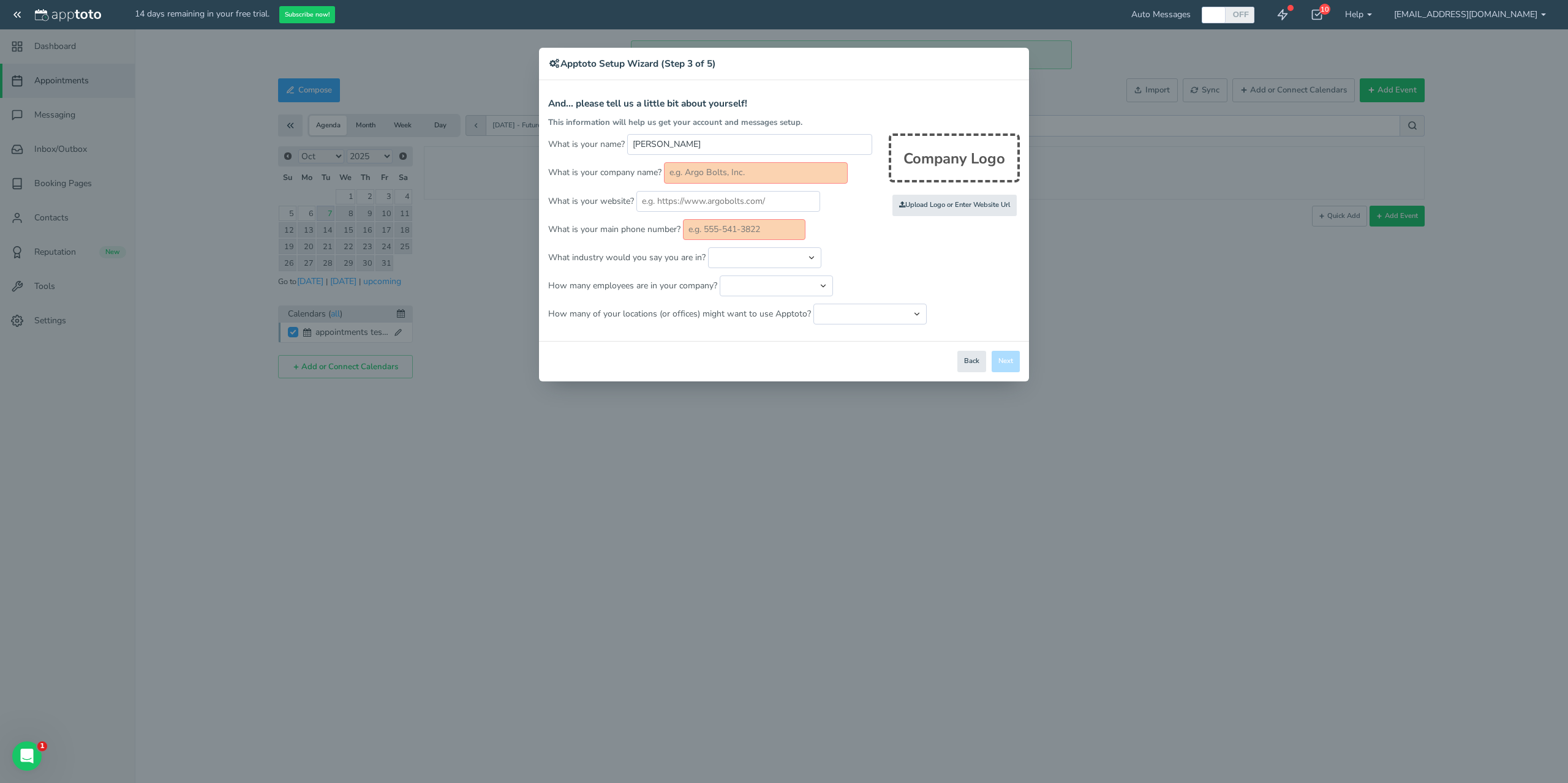
click at [763, 161] on form "And... please tell us a little bit about yourself! This information will help u…" at bounding box center [784, 211] width 471 height 226
click at [765, 168] on input "text" at bounding box center [756, 173] width 183 height 21
type input "f"
type input "Fairway Children's medical Group"
type input "fairwaychildrens..com"
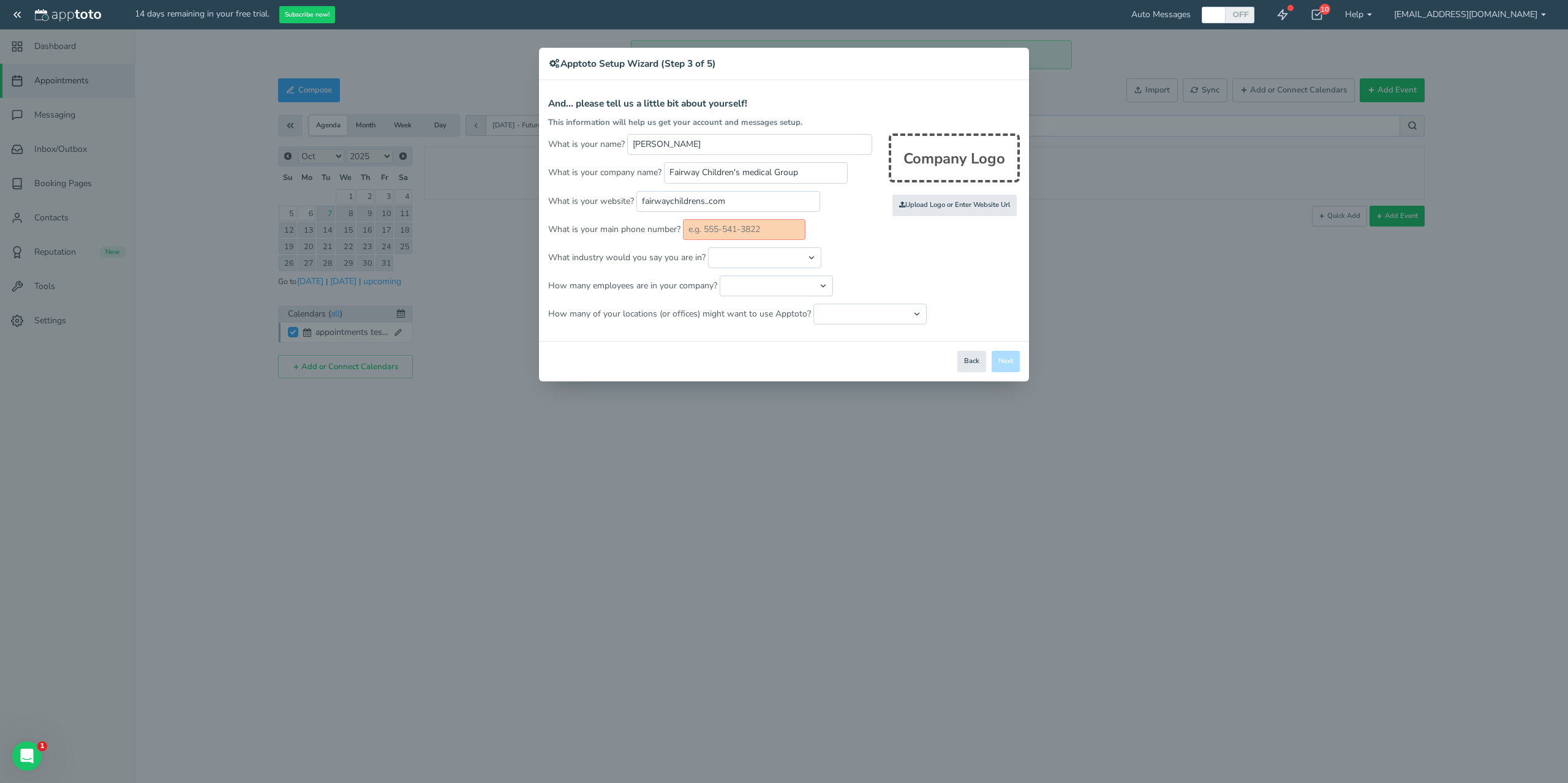
click at [719, 230] on input "text" at bounding box center [744, 230] width 122 height 21
type input "9095943382"
click at [753, 272] on form "And... please tell us a little bit about yourself! This information will help u…" at bounding box center [784, 211] width 471 height 226
click at [765, 260] on select "Automotive Cleaning Services Consulting Education - Classroom Education - Admis…" at bounding box center [765, 258] width 113 height 21
select select "string:Healthcare - Primary & Family Care"
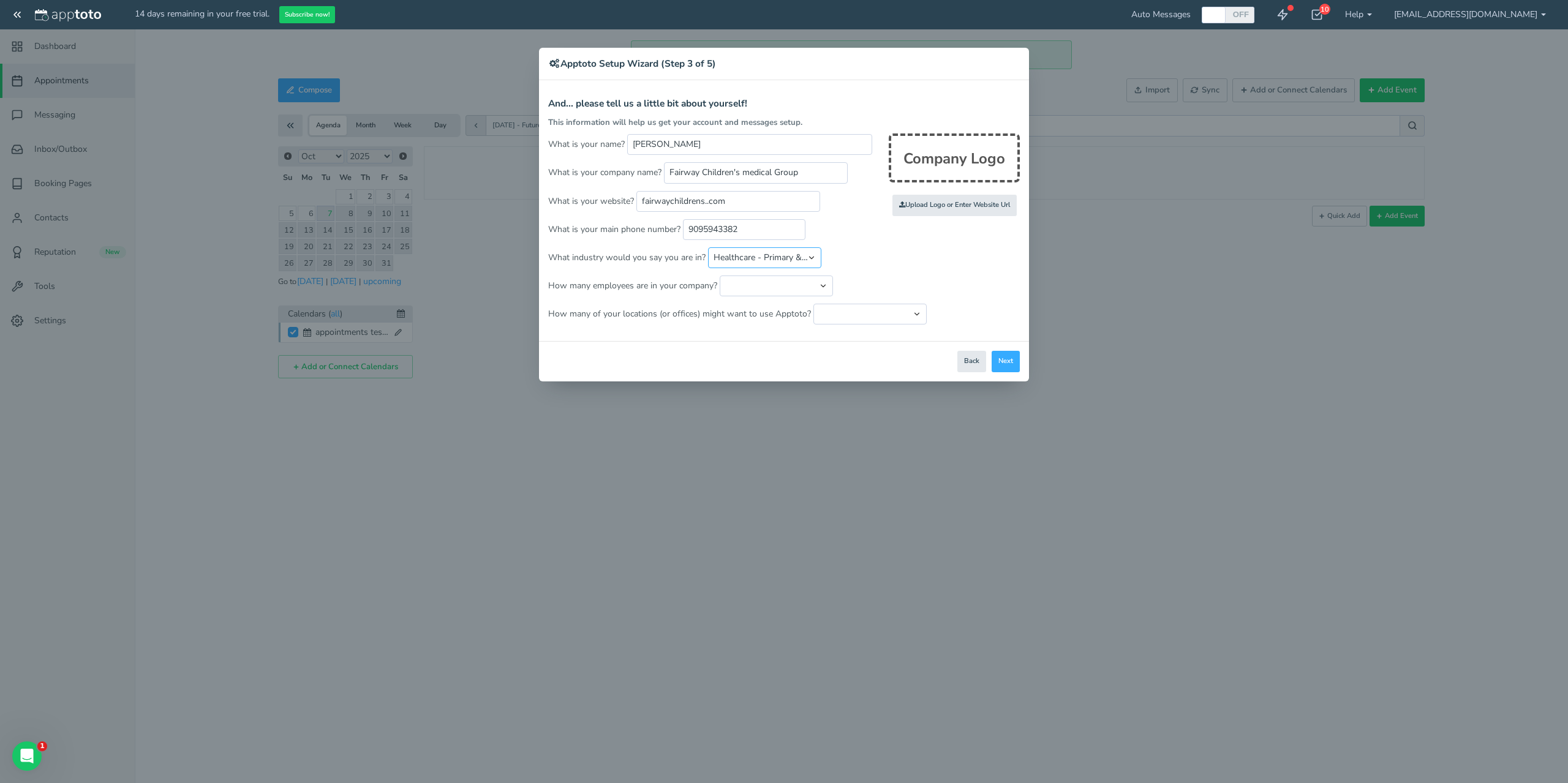
click at [708, 247] on select "Automotive Cleaning Services Consulting Education - Classroom Education - Admis…" at bounding box center [765, 258] width 113 height 21
click at [750, 286] on select "Just me 1 to 5 6 to 10 11 to 25 26 to 50 51 to 100 101 to 500 501 to 1000 More …" at bounding box center [776, 286] width 113 height 21
select select "string:26..50"
click at [719, 276] on select "Just me 1 to 5 6 to 10 11 to 25 26 to 50 51 to 100 101 to 500 501 to 1000 More …" at bounding box center [776, 286] width 113 height 21
click at [814, 306] on select "Just one location 2 3 4 5 6 to 10 11 to 25 26 to 50 More than 50" at bounding box center [870, 314] width 113 height 21
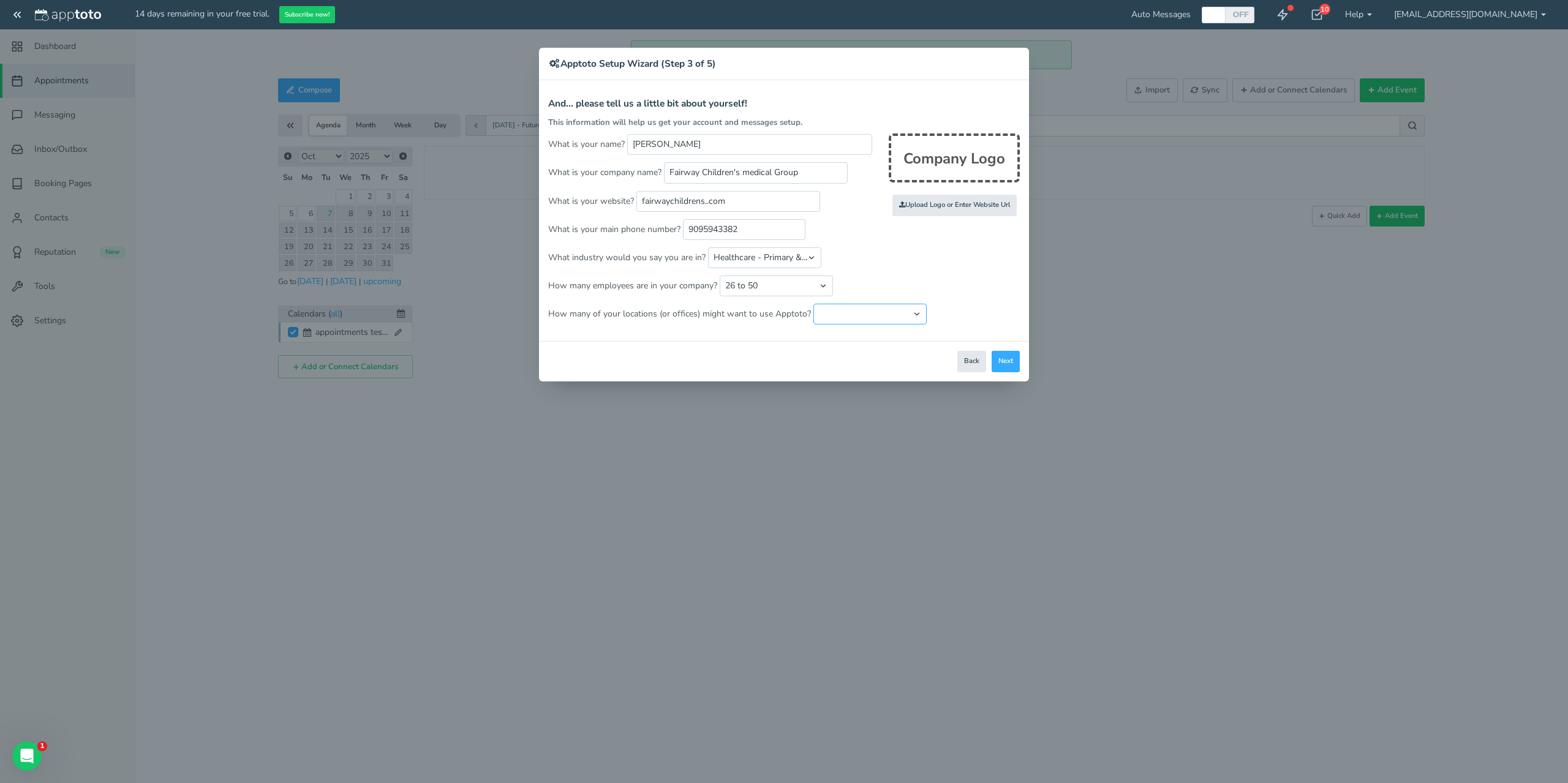
select select "string:2"
click at [814, 304] on select "Just one location 2 3 4 5 6 to 10 11 to 25 26 to 50 More than 50" at bounding box center [870, 314] width 113 height 21
click at [991, 184] on div "Company Logo Upload Logo or Enter Website Url" at bounding box center [954, 175] width 131 height 83
click at [996, 203] on input "file" at bounding box center [687, 205] width 1166 height 85
click at [1014, 356] on button "Next" at bounding box center [1006, 361] width 28 height 22
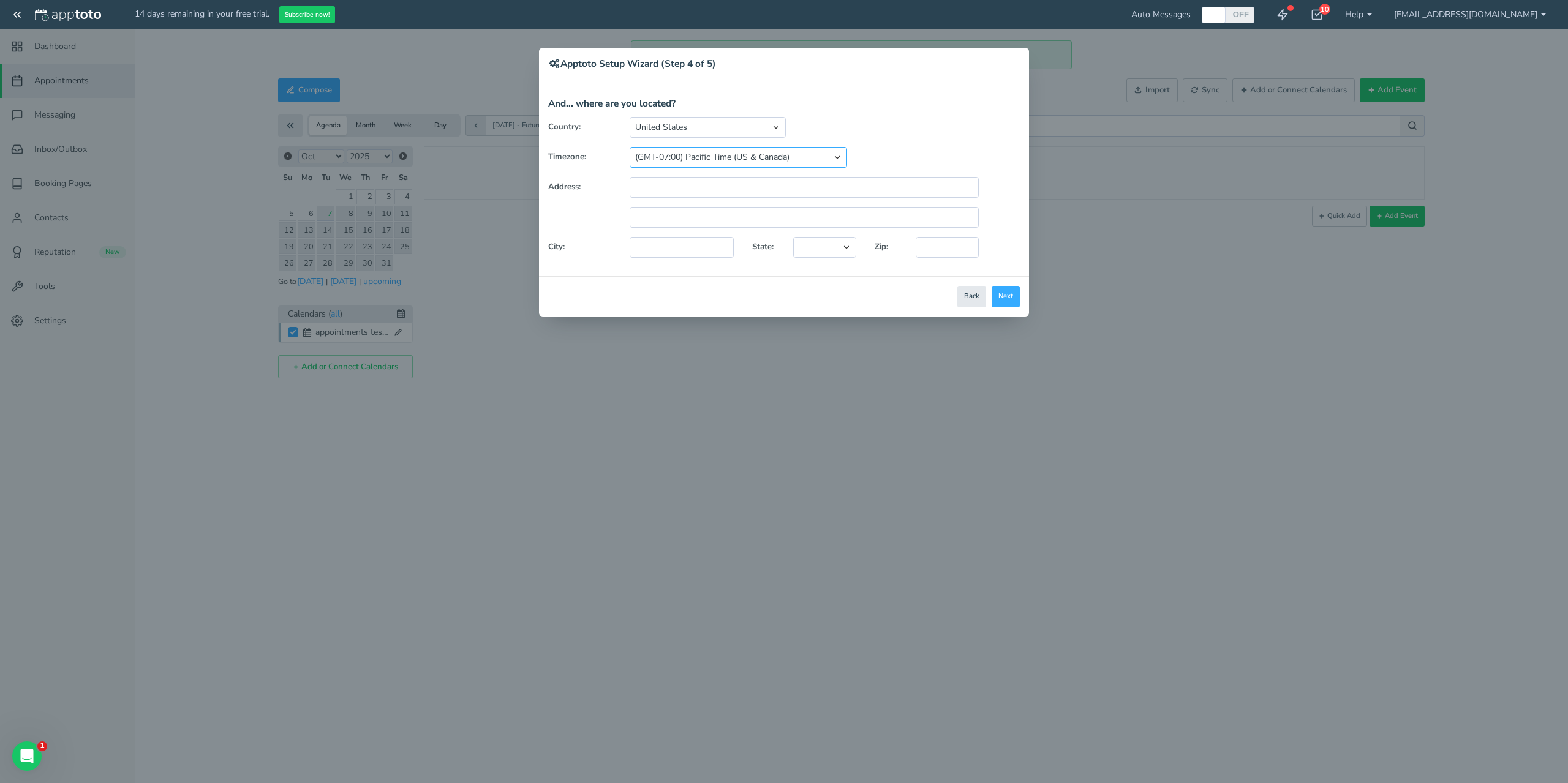
click at [717, 151] on select "(GMT-10:00) Hawaii (GMT-08:00) Alaska (GMT-07:00) Pacific Time (US & Canada) (G…" at bounding box center [738, 157] width 217 height 21
click at [716, 177] on input "text" at bounding box center [804, 188] width 349 height 21
type input "888 S Brea Canyon Rd Ste 330"
type input "Diamond BAr"
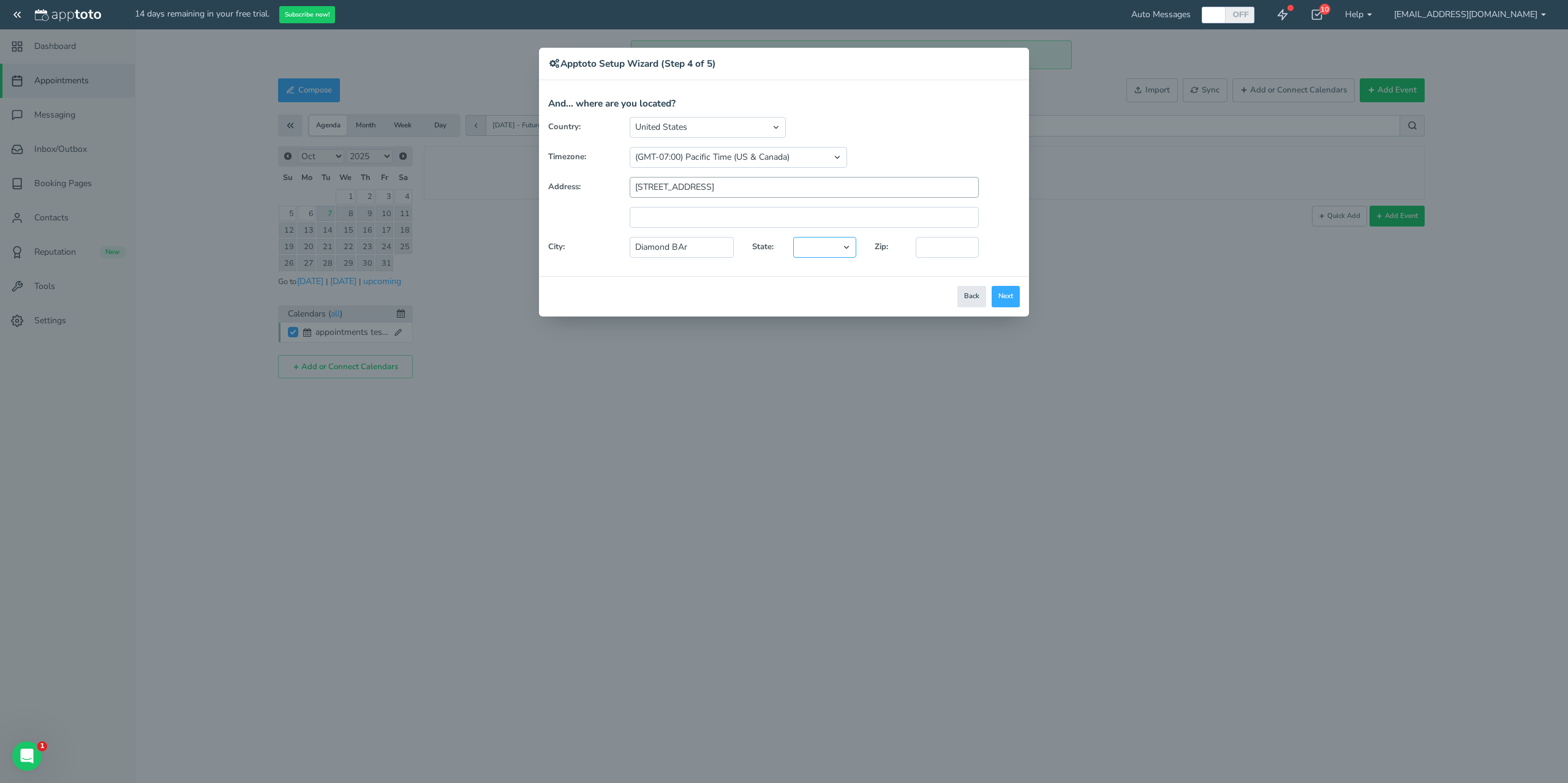
select select "string:CA"
type input "91789"
click at [698, 245] on input "Diamond BAr" at bounding box center [681, 248] width 104 height 21
type input "Diamond Bar"
click at [1014, 299] on button "Next" at bounding box center [1006, 297] width 28 height 22
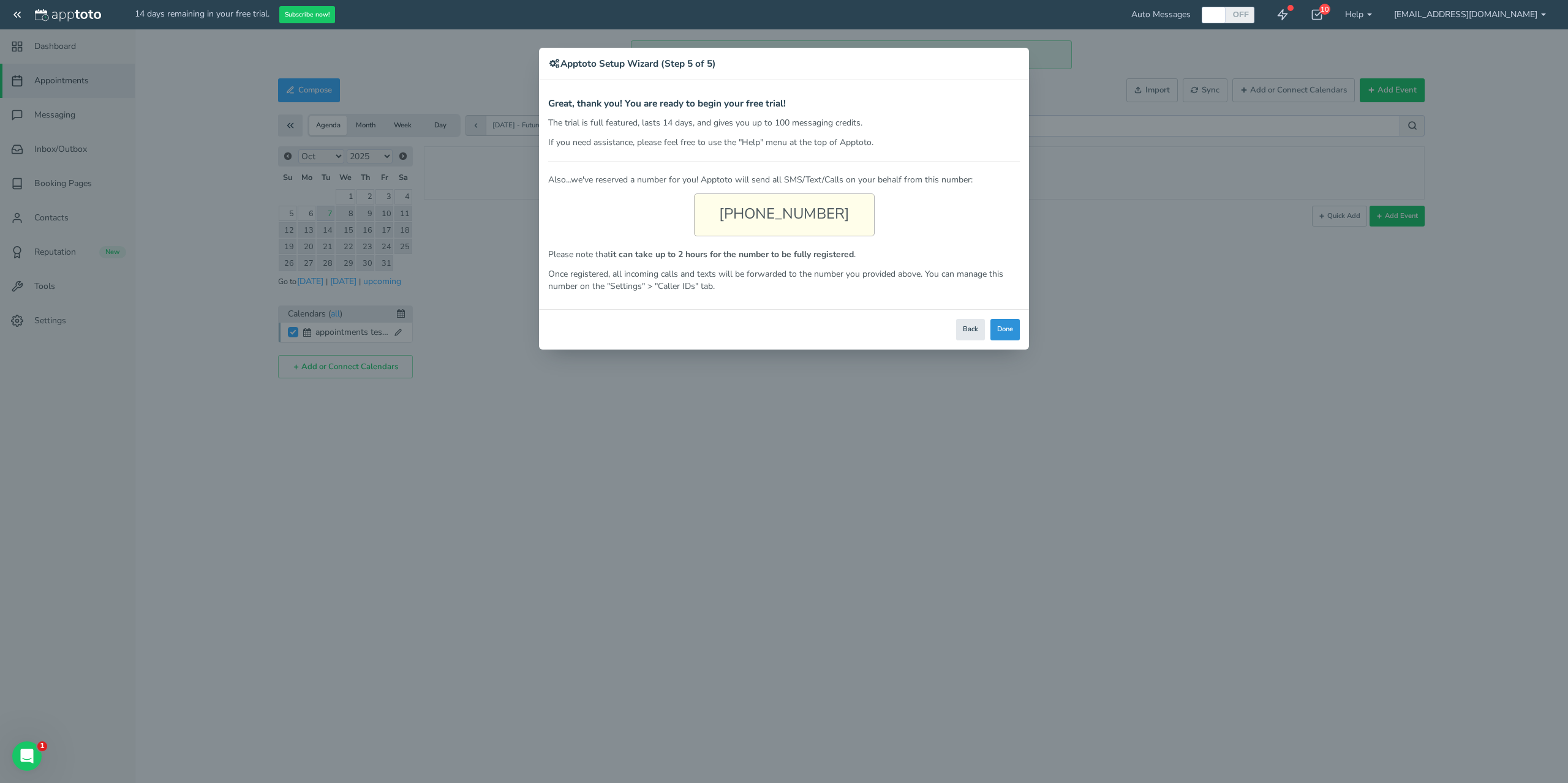
click at [1006, 328] on button "Done" at bounding box center [1005, 330] width 30 height 22
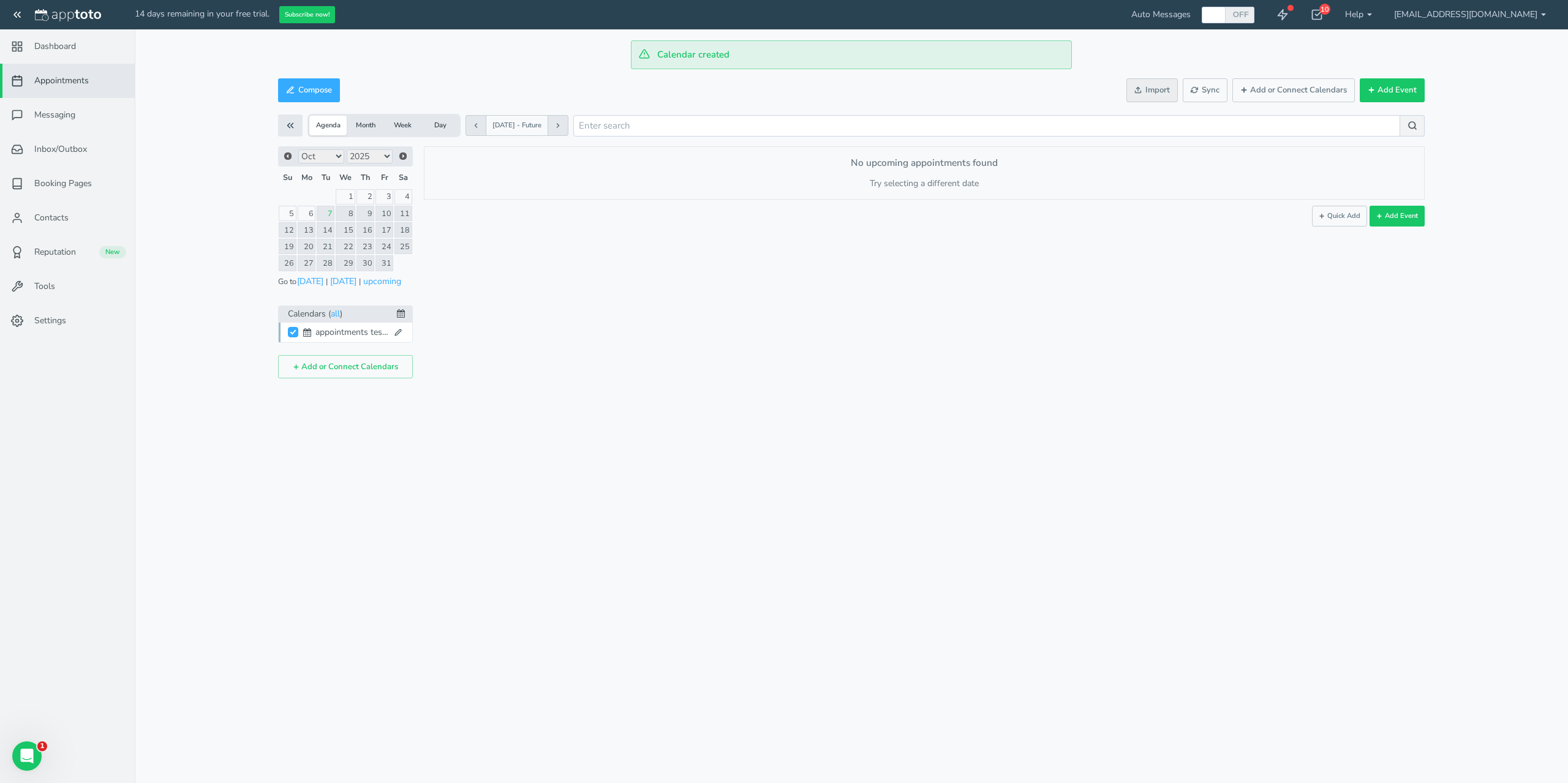
click at [1155, 87] on button "Import" at bounding box center [1152, 90] width 52 height 24
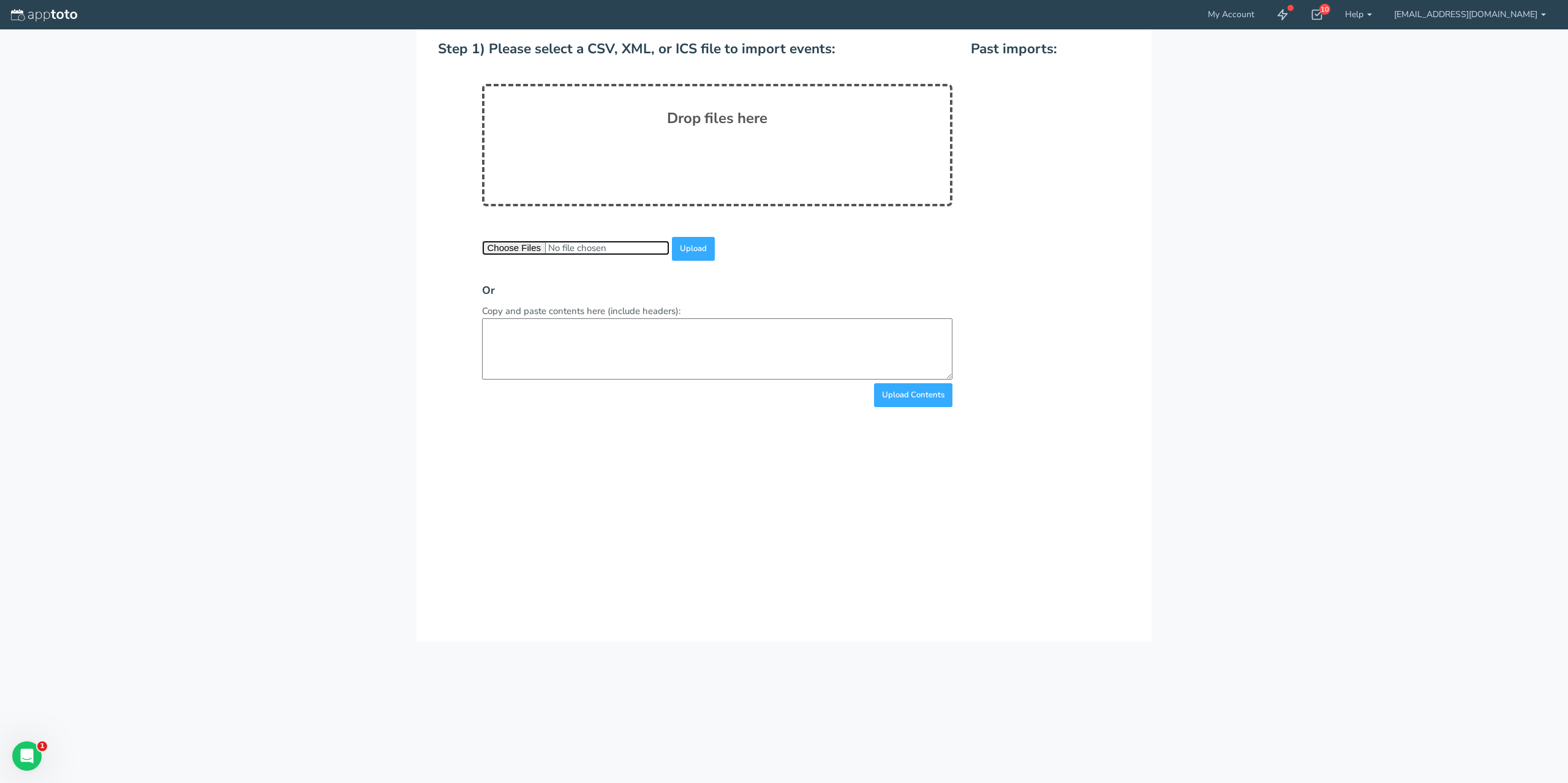
click at [502, 253] on input "file" at bounding box center [575, 248] width 188 height 14
type input "C:\fakepath\Appointments-2025-10-07.csv"
drag, startPoint x: 701, startPoint y: 244, endPoint x: 713, endPoint y: 244, distance: 12.0
click at [701, 244] on input "Upload" at bounding box center [693, 249] width 43 height 24
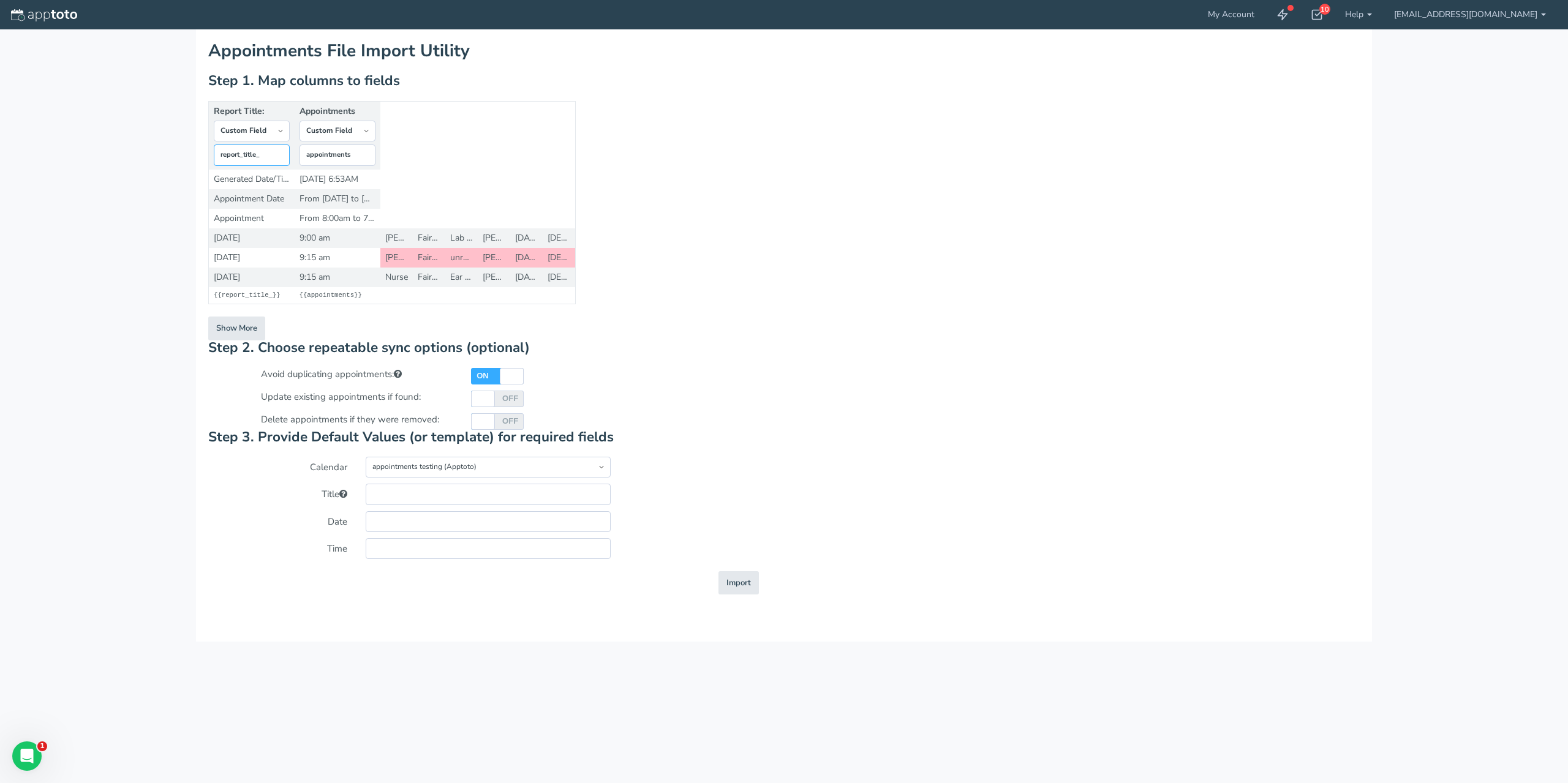
drag, startPoint x: 277, startPoint y: 155, endPoint x: 151, endPoint y: 154, distance: 126.0
click at [151, 154] on div "Appointments File Import Utility Step 0. Select an Import Type Type: Step 1. Ma…" at bounding box center [784, 391] width 1568 height 783
type input "appointment date"
select select "string:time_flexible"
click at [239, 328] on button "Show More" at bounding box center [237, 328] width 57 height 24
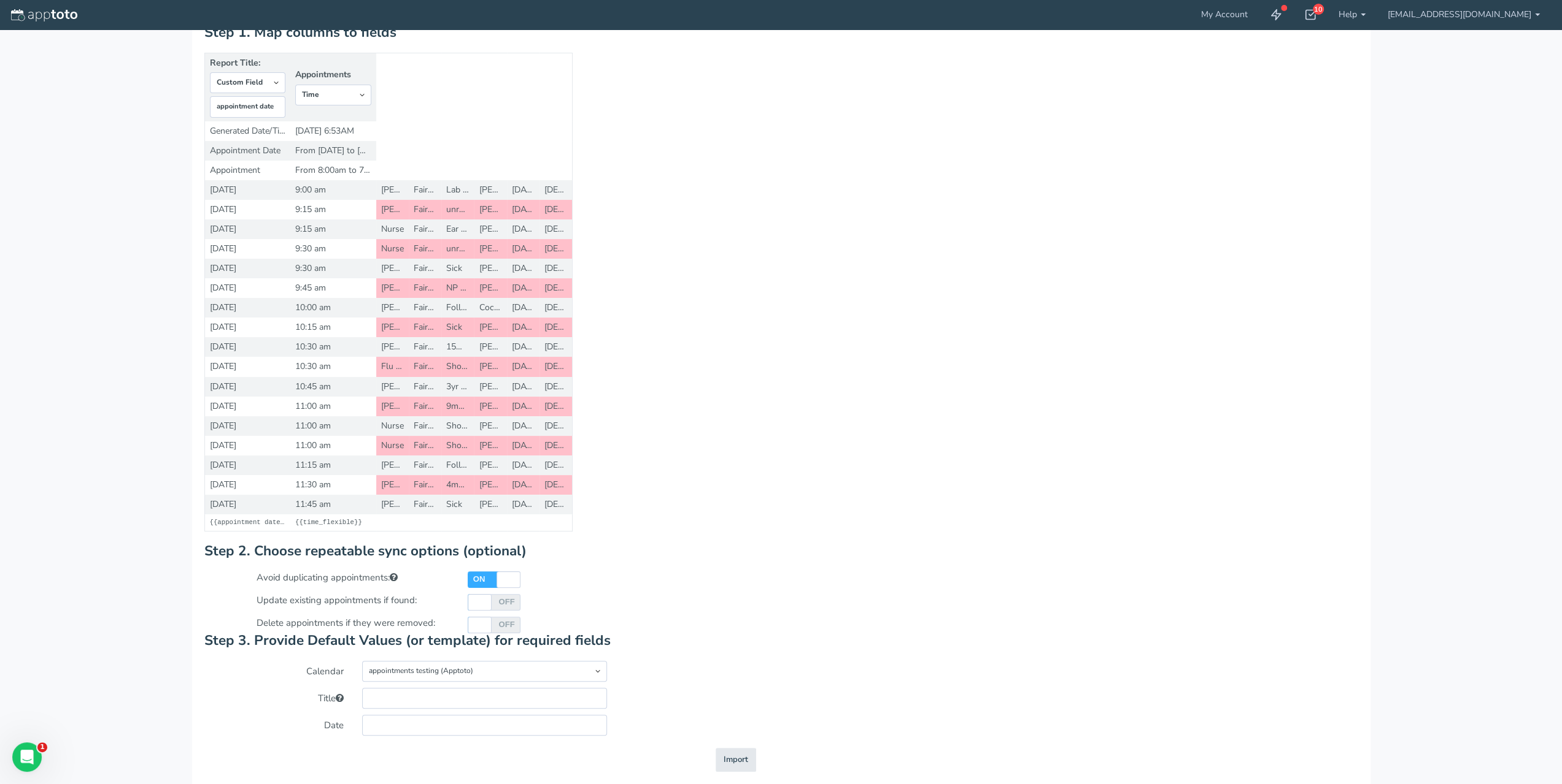
scroll to position [54, 0]
click at [720, 758] on button "Importing Import" at bounding box center [736, 760] width 40 height 24
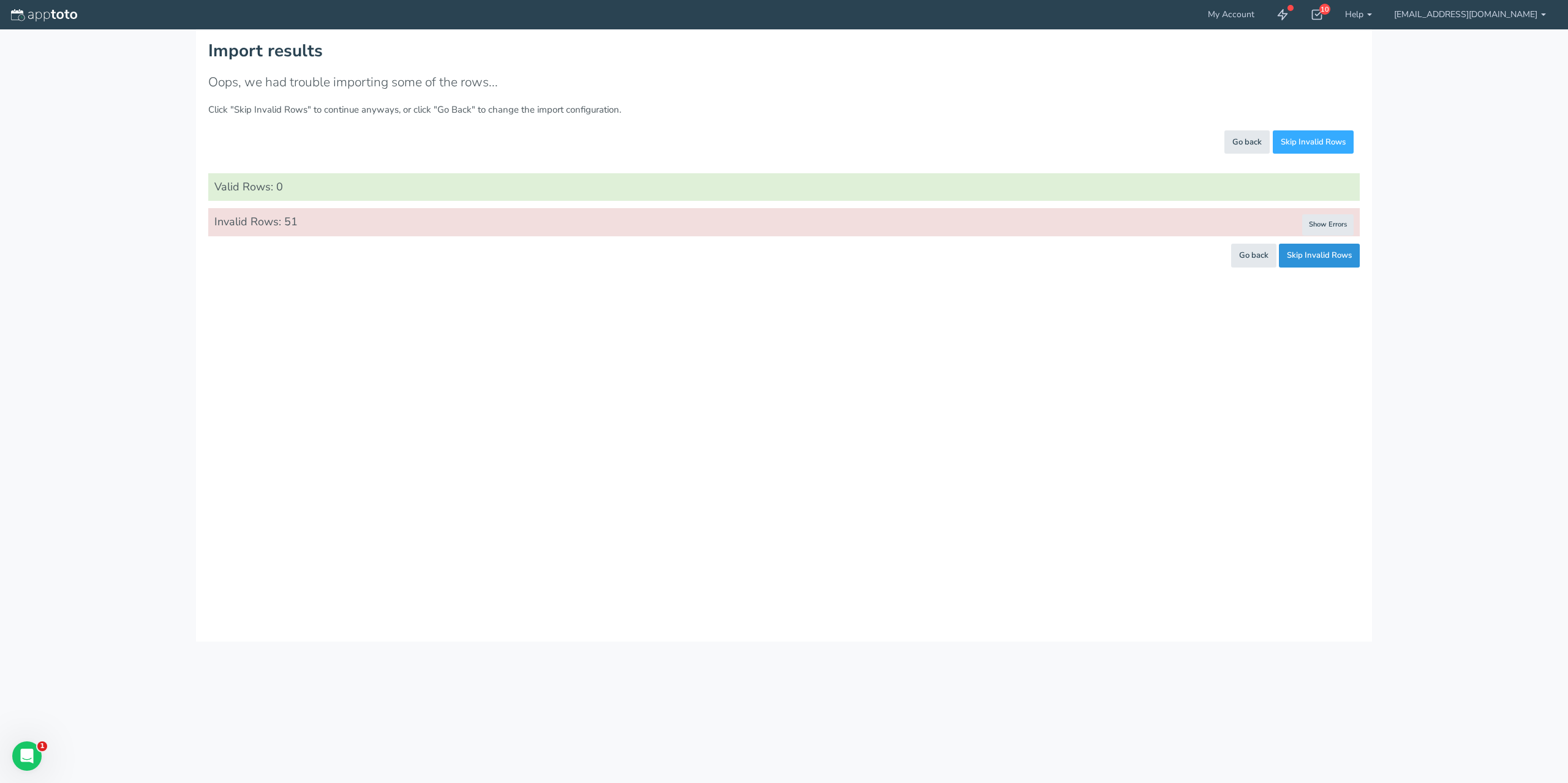
click at [1351, 255] on button "Skip Invalid Rows" at bounding box center [1319, 255] width 81 height 24
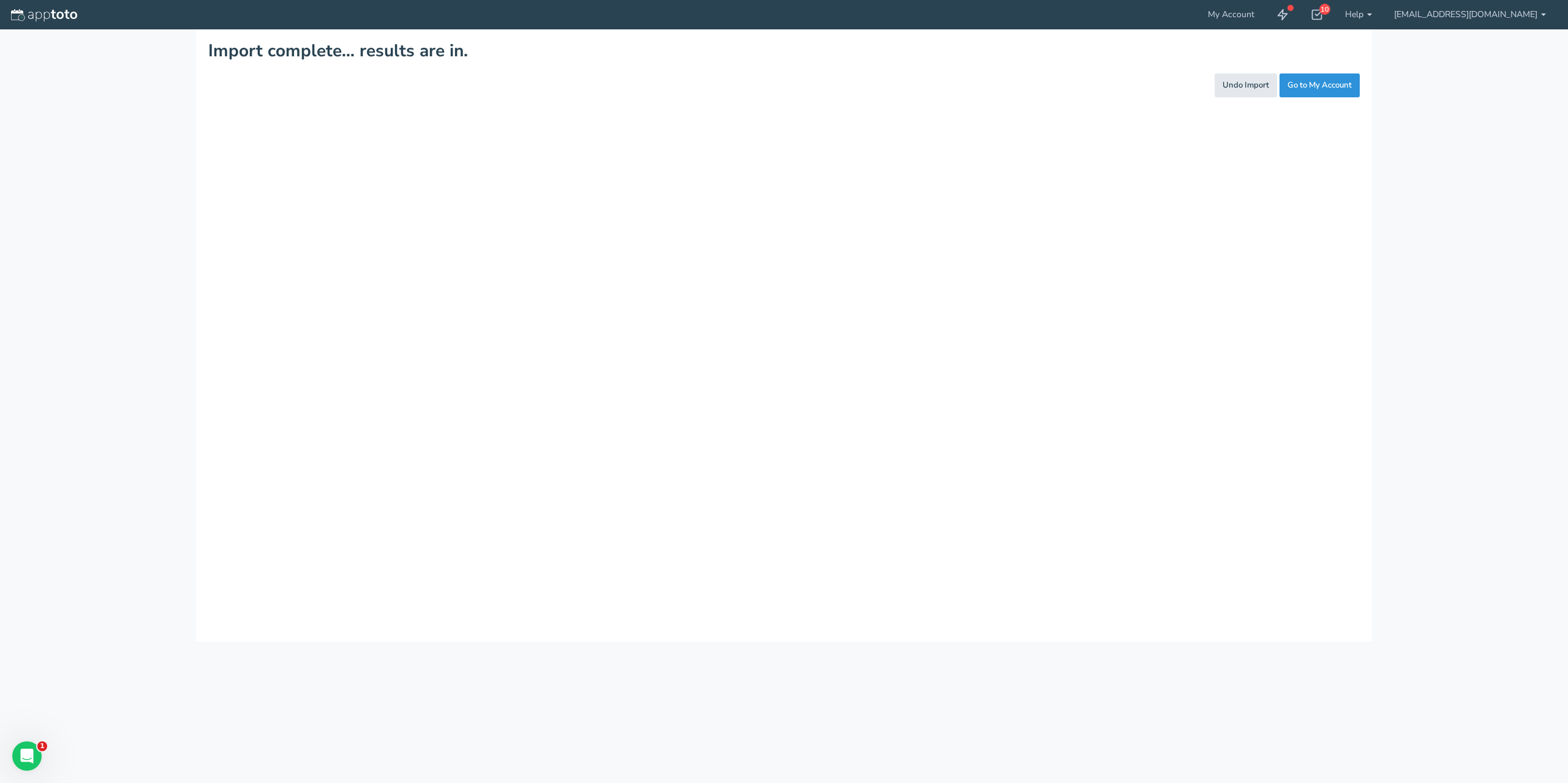
click at [1336, 78] on link "Go to My Account" at bounding box center [1320, 85] width 80 height 24
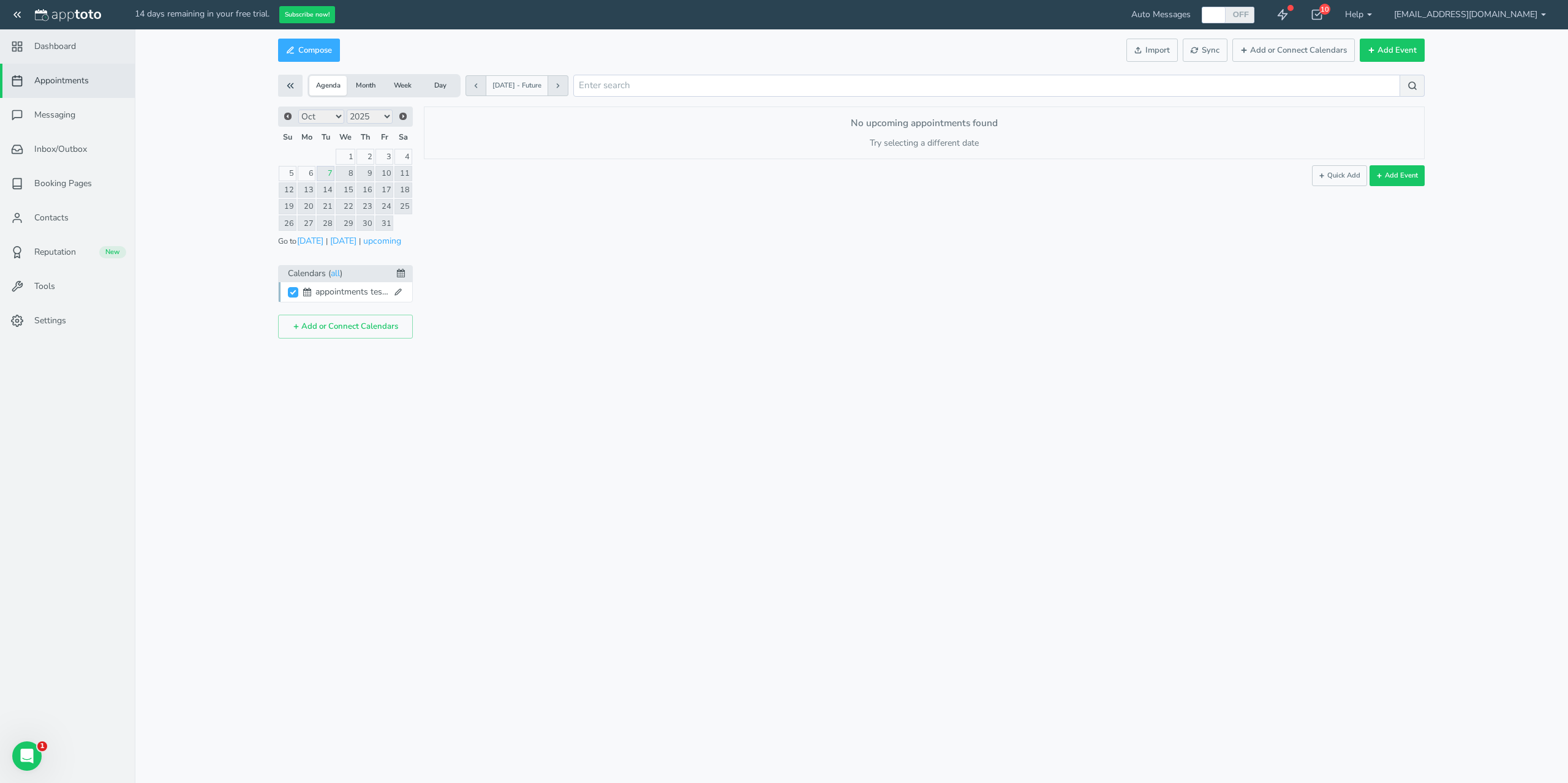
click at [92, 38] on link "Dashboard" at bounding box center [67, 46] width 134 height 34
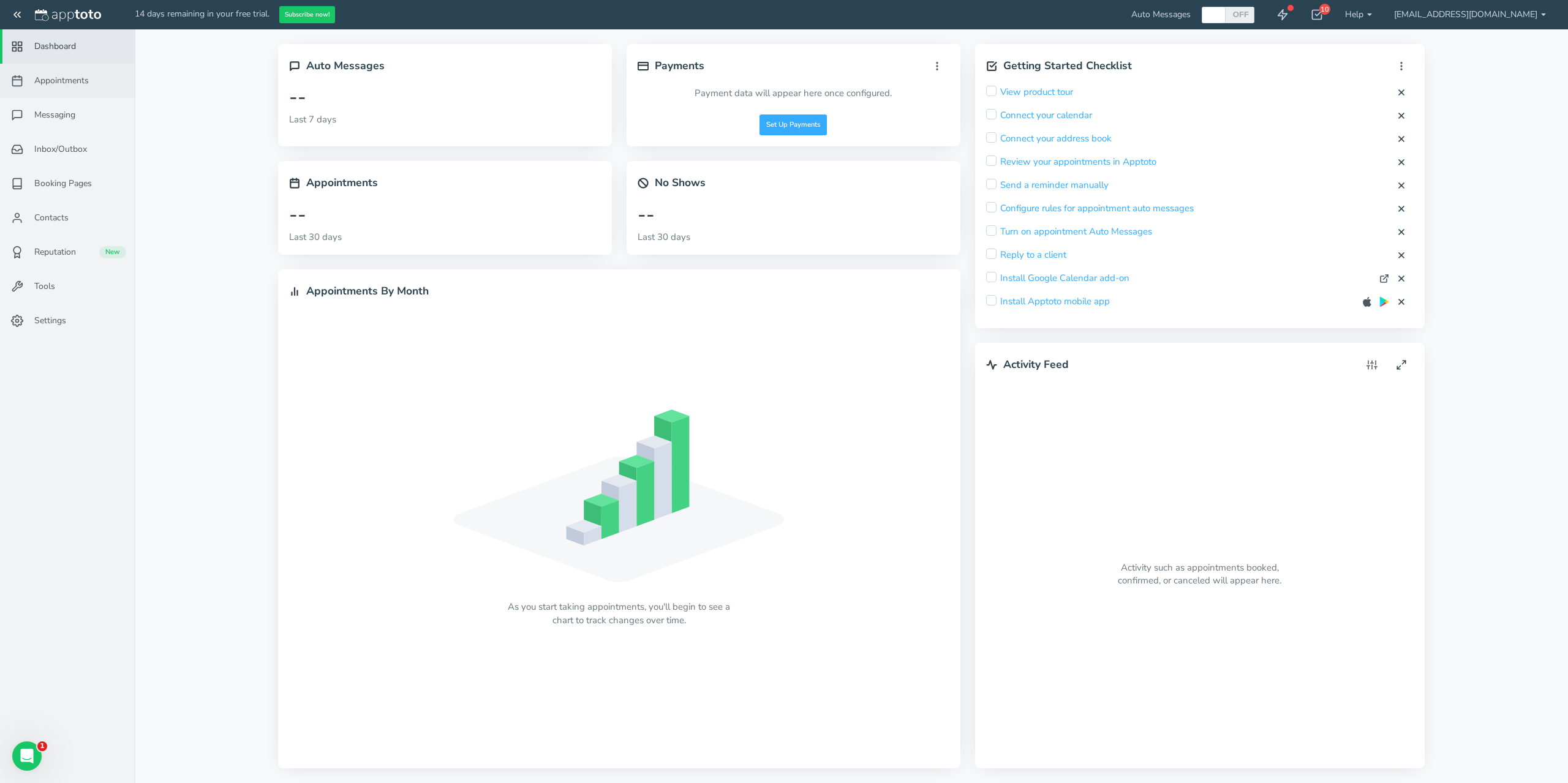
click at [81, 89] on link "Appointments" at bounding box center [67, 80] width 134 height 34
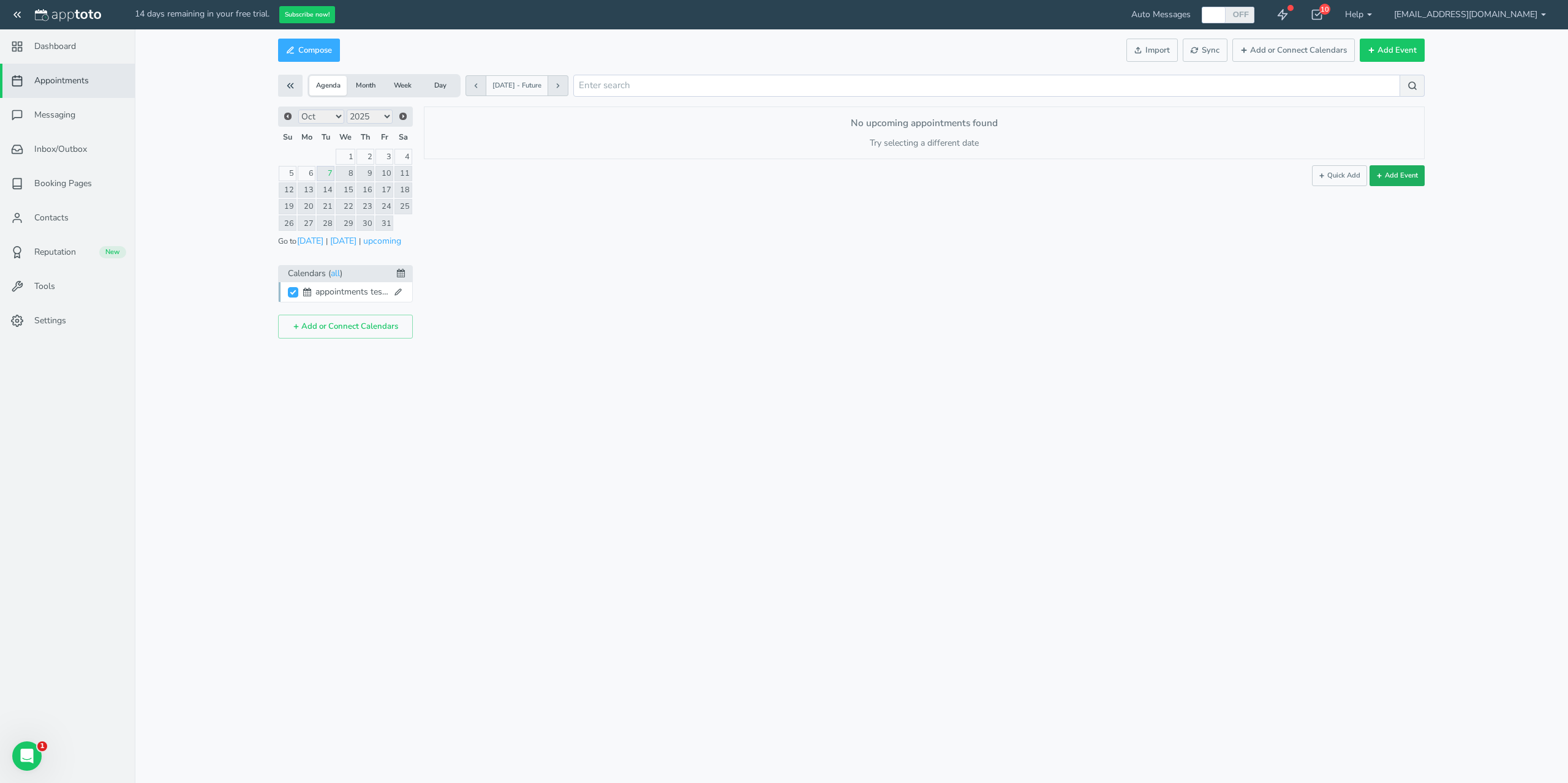
click at [1407, 181] on button "Add Event" at bounding box center [1397, 175] width 55 height 21
type input "[DATE]"
type input "10:00am"
type input "[DATE]"
type input "11:00am"
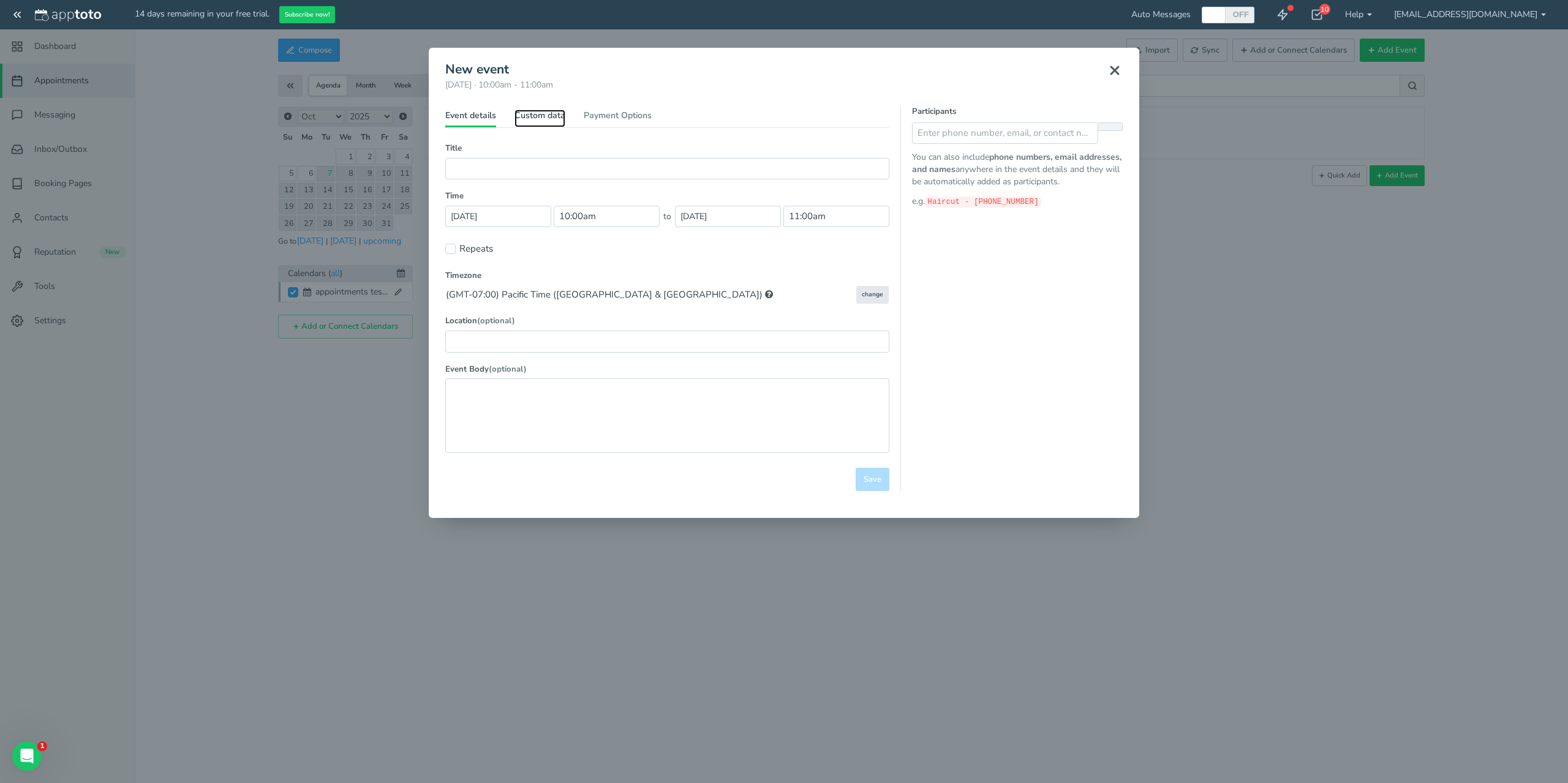
click at [545, 114] on link "Custom data" at bounding box center [540, 119] width 51 height 17
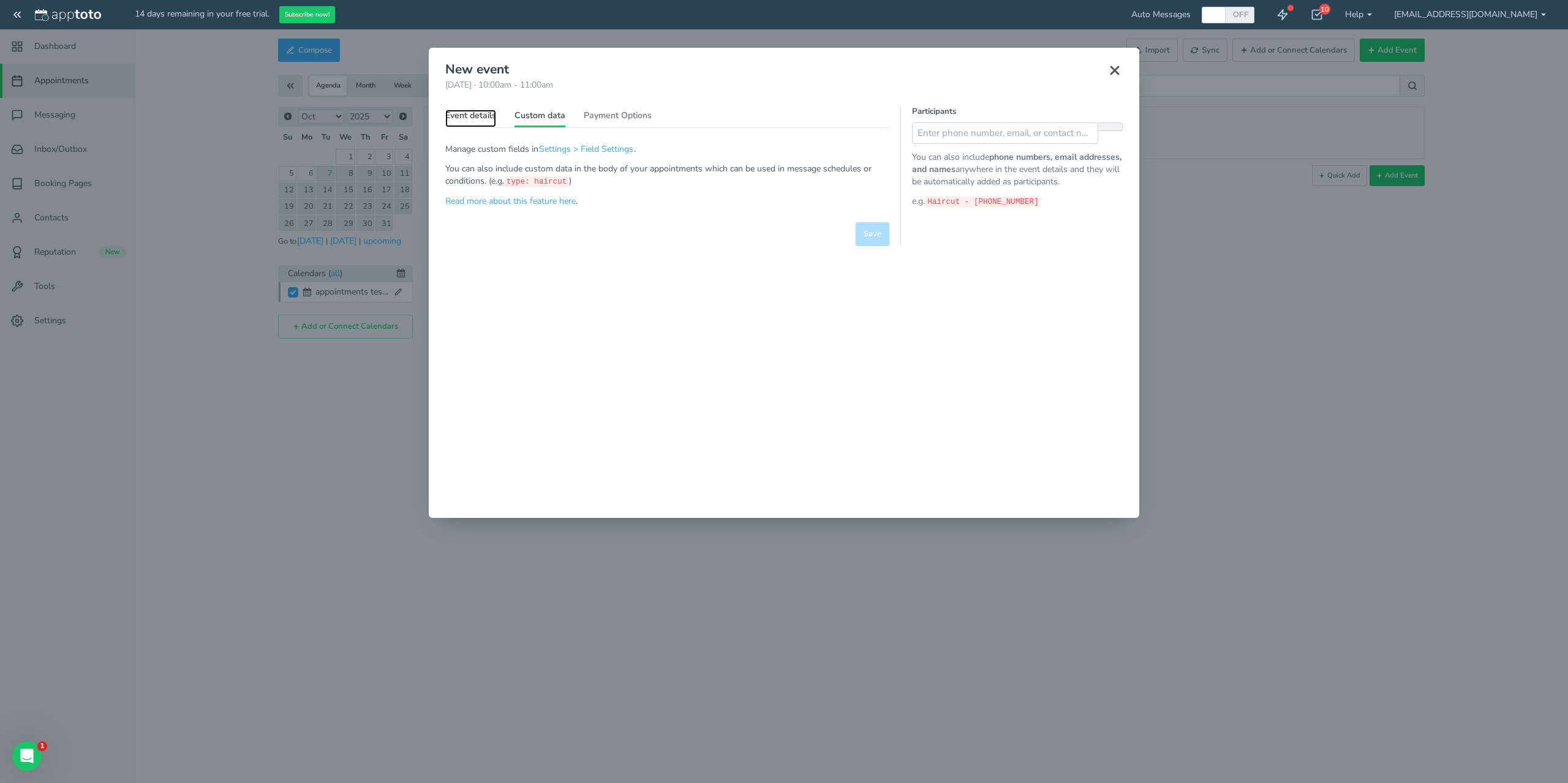
click at [485, 111] on link "Event details" at bounding box center [471, 119] width 51 height 17
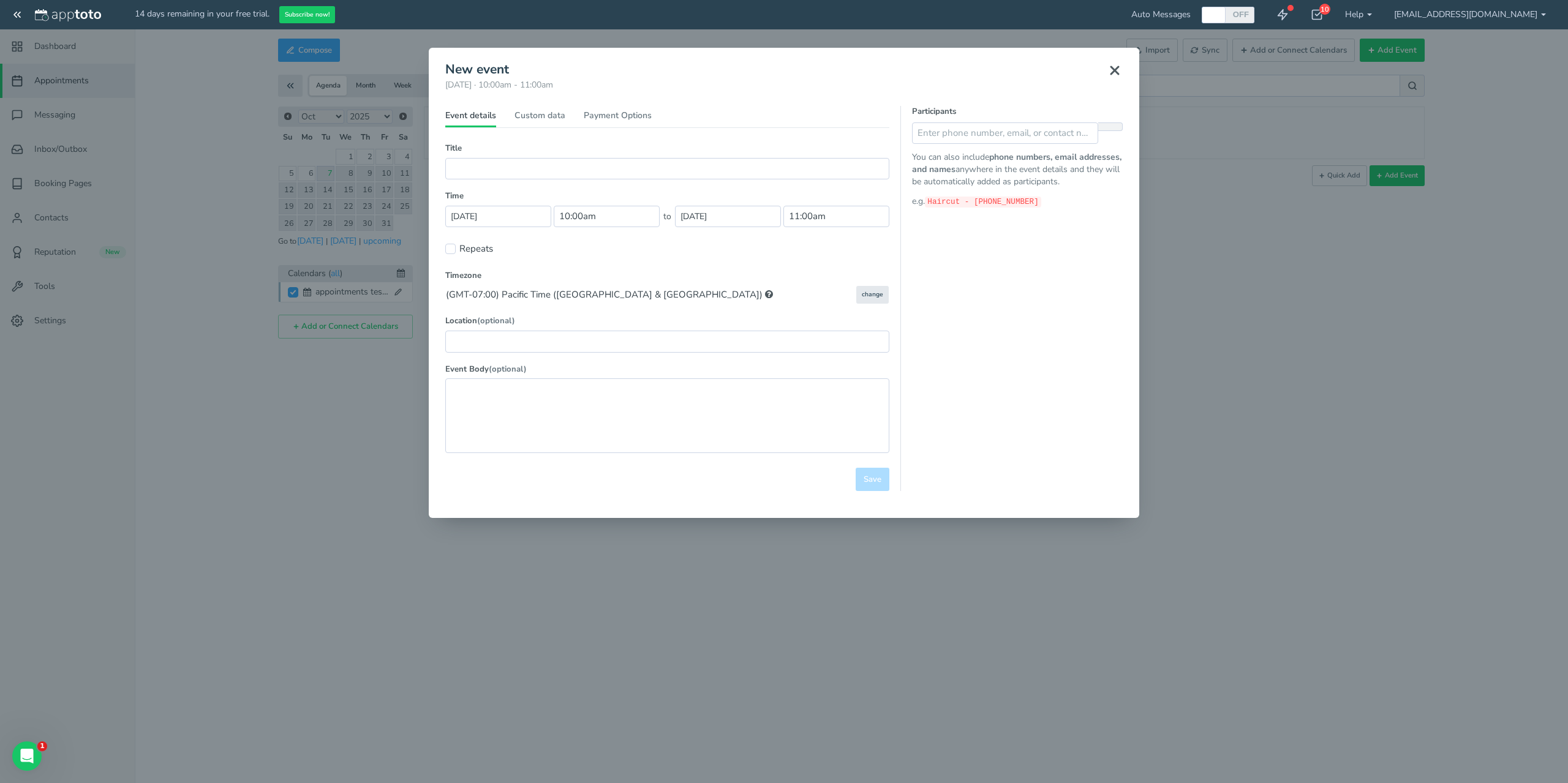
click at [1124, 76] on button at bounding box center [1114, 70] width 31 height 27
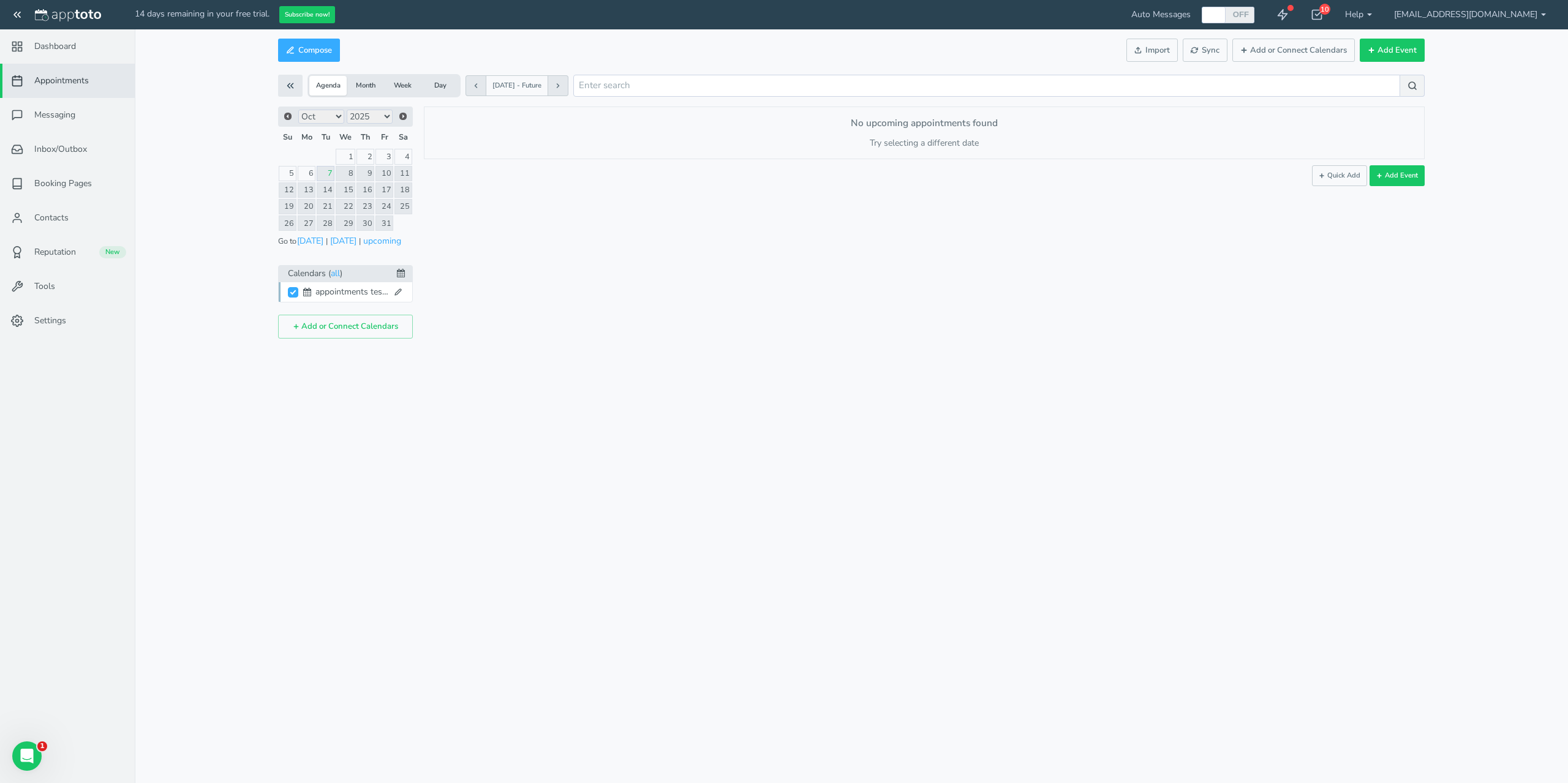
click at [1083, 450] on div "Appointments Messaging Inbox/Outbox Booking Pages Campaigns Contacts Reputation…" at bounding box center [851, 391] width 1176 height 783
